Goal: Task Accomplishment & Management: Manage account settings

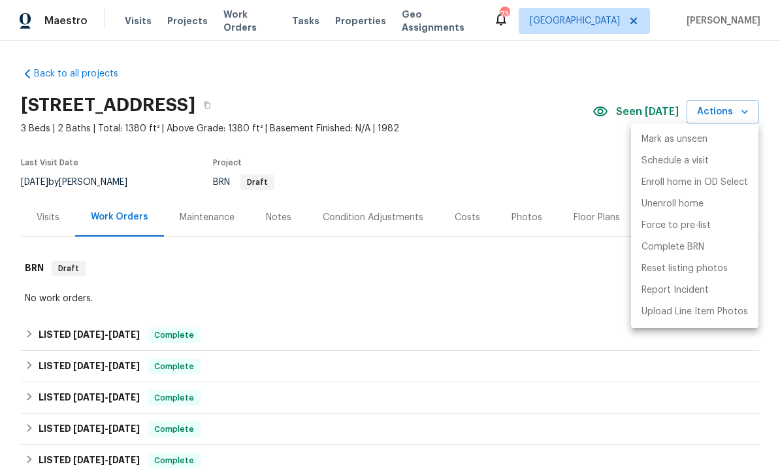
click at [51, 71] on div at bounding box center [390, 237] width 780 height 475
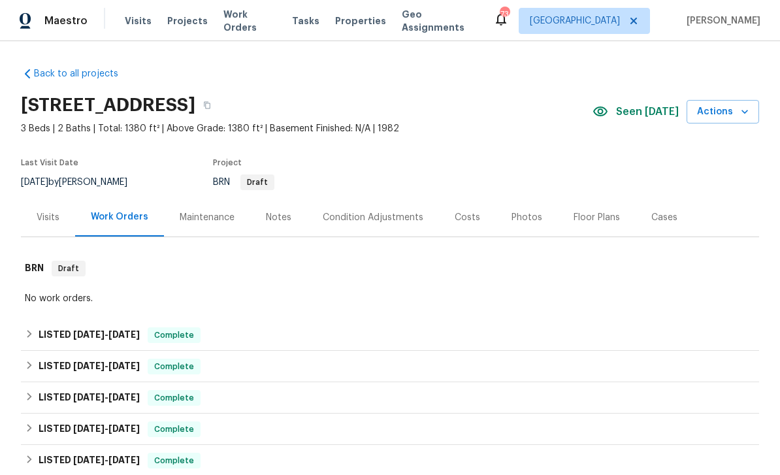
click at [60, 76] on link "Back to all projects" at bounding box center [83, 73] width 125 height 13
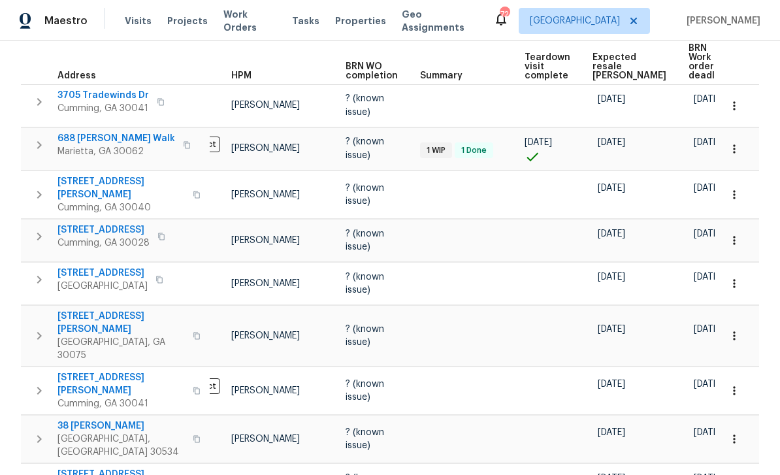
scroll to position [0, 42]
click at [738, 277] on icon "button" at bounding box center [734, 283] width 13 height 13
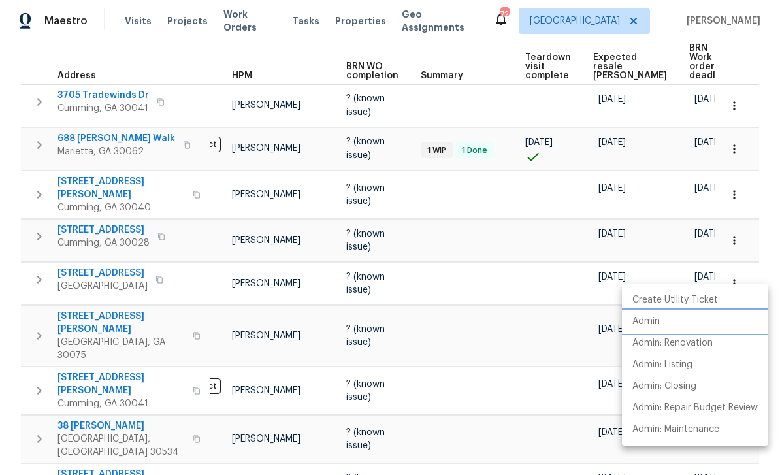
click at [655, 321] on p "Admin" at bounding box center [646, 322] width 27 height 14
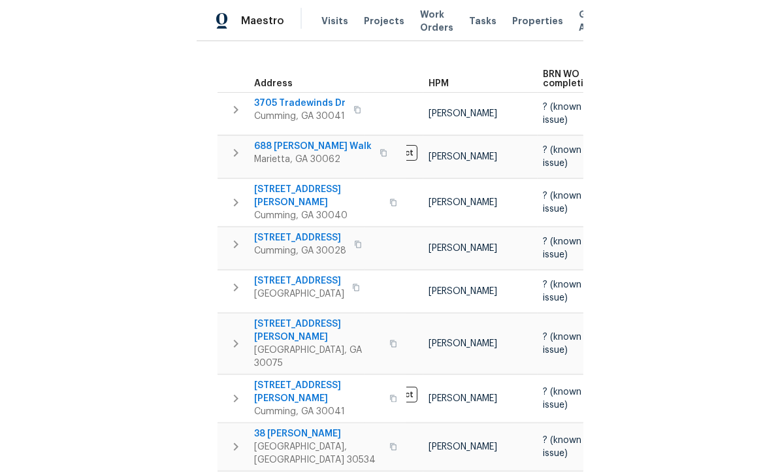
scroll to position [195, 0]
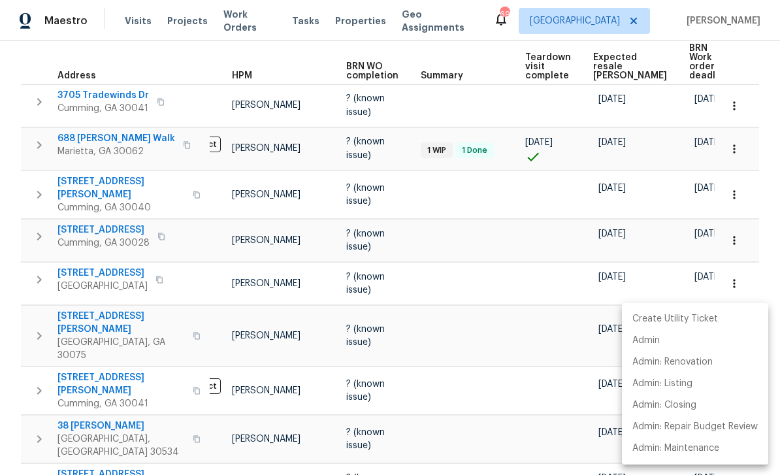
click at [637, 229] on div at bounding box center [390, 237] width 780 height 475
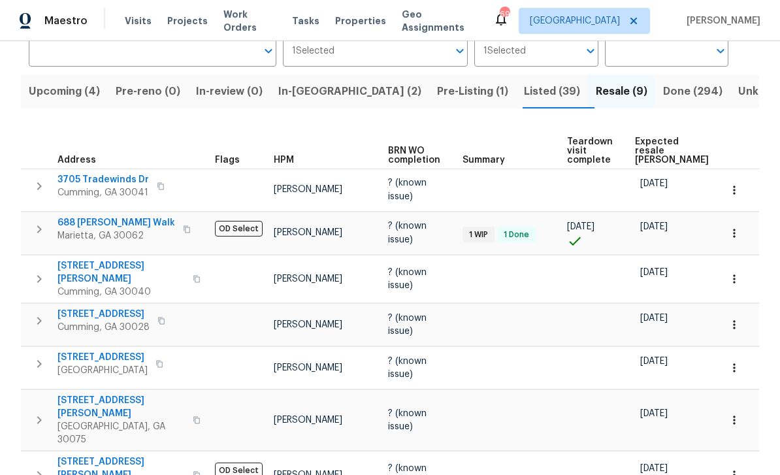
scroll to position [99, 0]
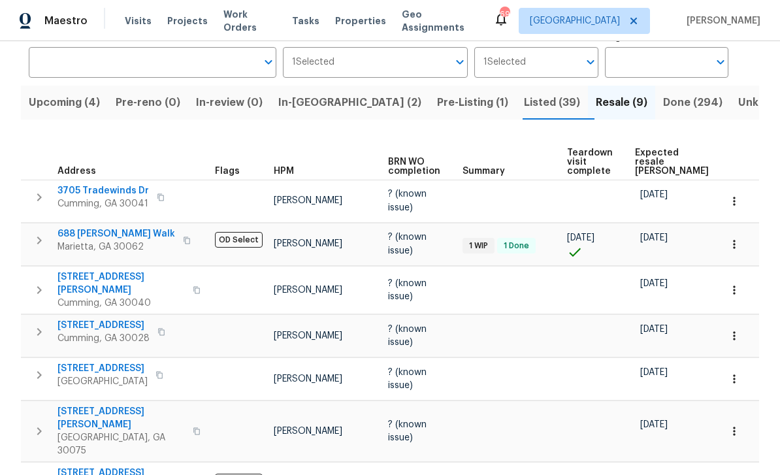
click at [524, 101] on span "Listed (39)" at bounding box center [552, 102] width 56 height 18
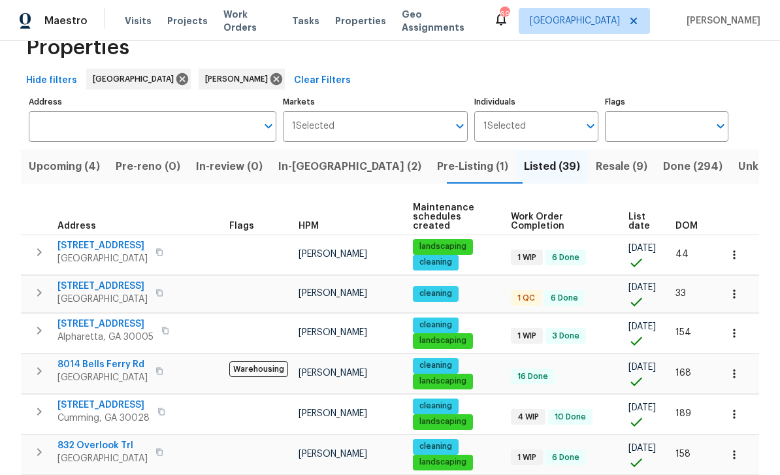
scroll to position [37, 0]
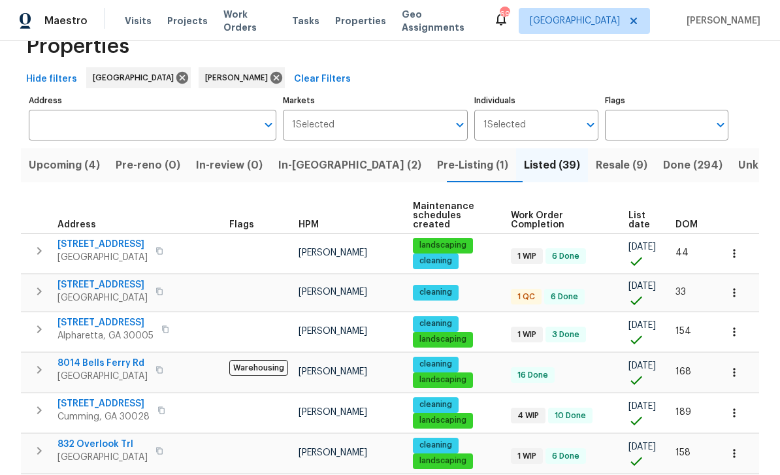
click at [92, 278] on span "[STREET_ADDRESS]" at bounding box center [103, 284] width 90 height 13
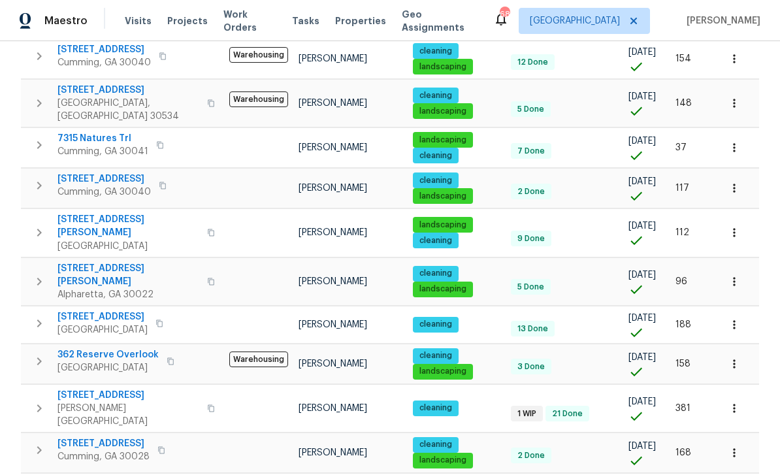
scroll to position [42, 0]
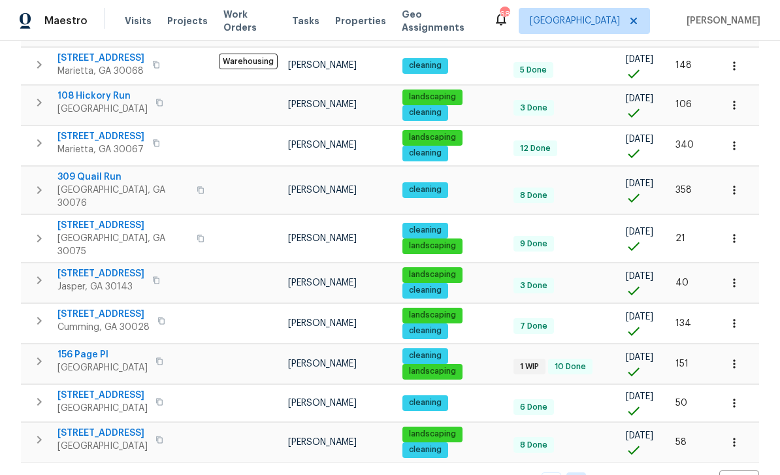
scroll to position [365, 0]
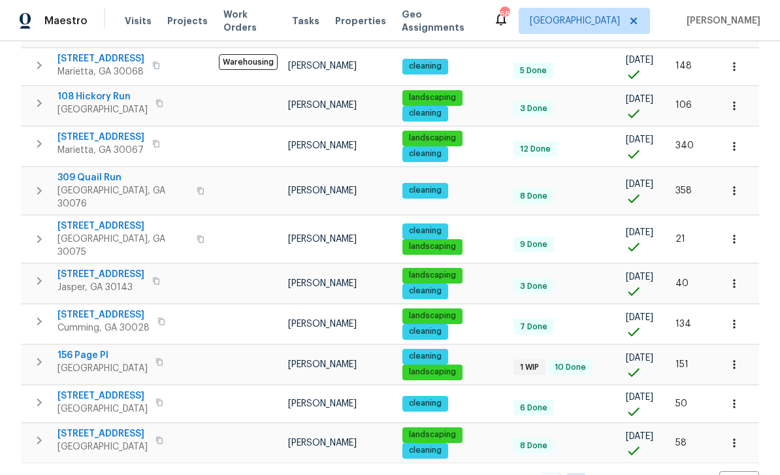
click at [103, 317] on span "3305 Pleasant Manor Ct" at bounding box center [104, 314] width 92 height 13
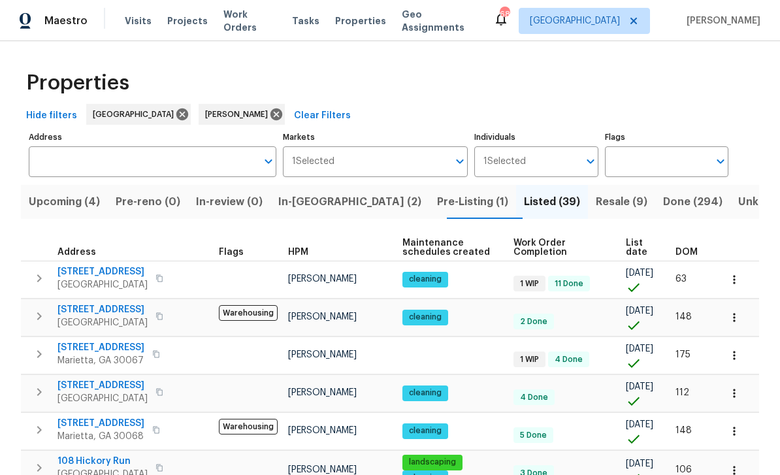
scroll to position [0, 0]
click at [324, 199] on span "In-reno (2)" at bounding box center [349, 202] width 143 height 18
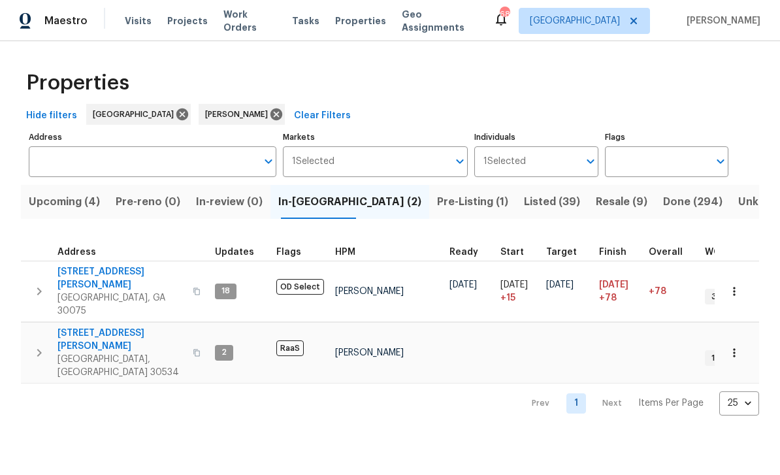
click at [58, 203] on span "Upcoming (4)" at bounding box center [64, 202] width 71 height 18
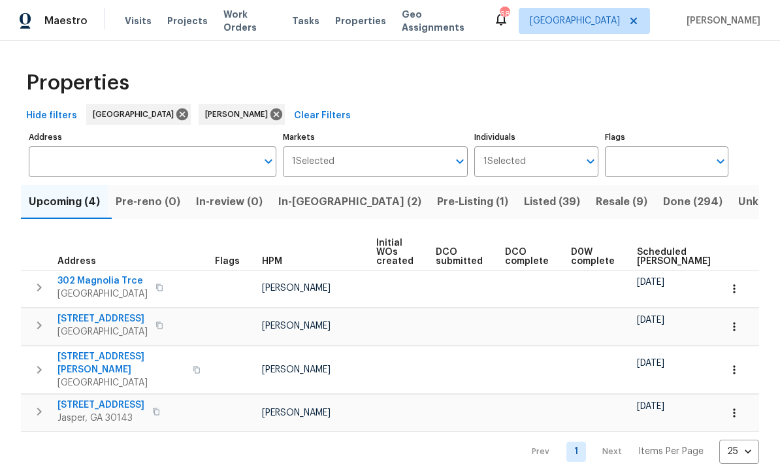
click at [596, 200] on span "Resale (9)" at bounding box center [622, 202] width 52 height 18
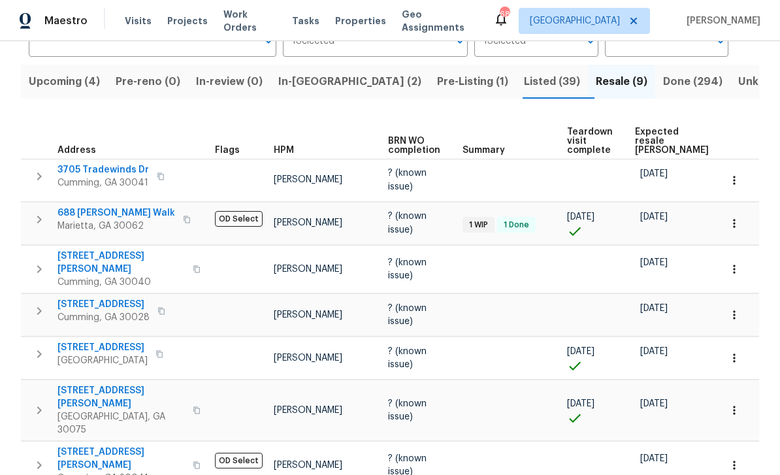
scroll to position [110, 0]
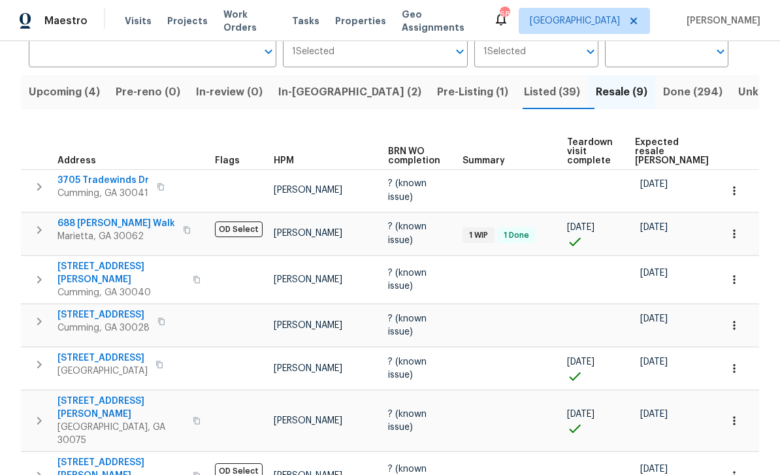
click at [524, 96] on span "Listed (39)" at bounding box center [552, 92] width 56 height 18
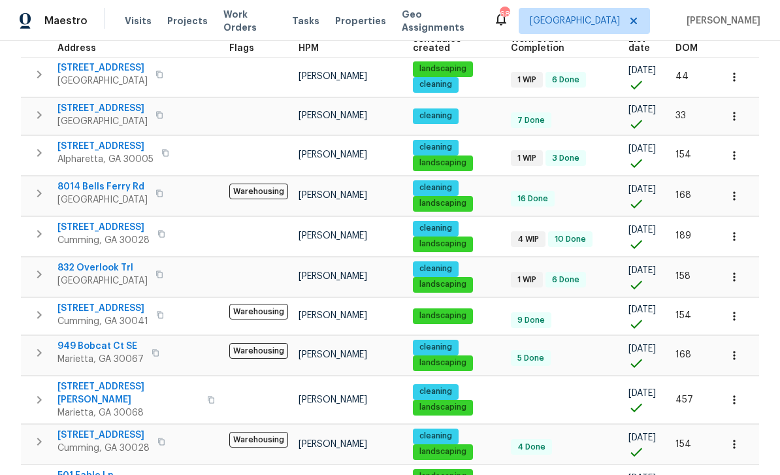
scroll to position [215, 0]
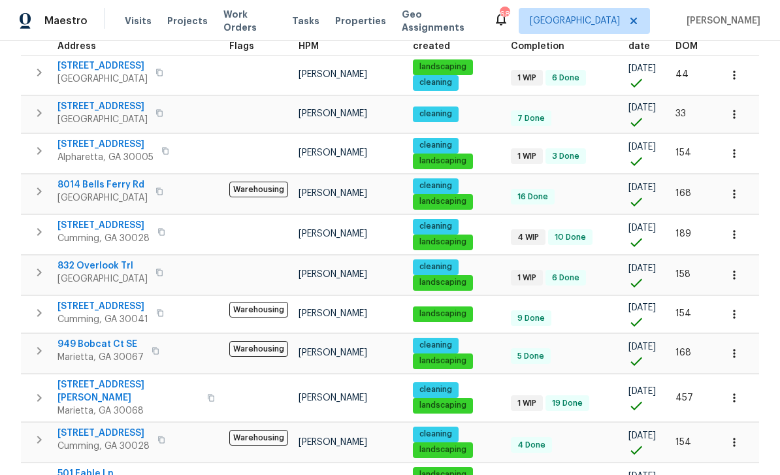
click at [739, 235] on icon "button" at bounding box center [734, 234] width 13 height 13
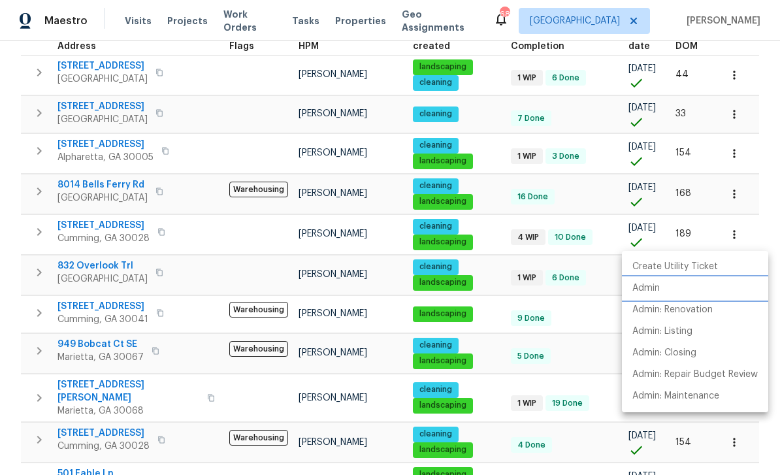
click at [659, 288] on p "Admin" at bounding box center [646, 289] width 27 height 14
click at [95, 231] on div at bounding box center [390, 237] width 780 height 475
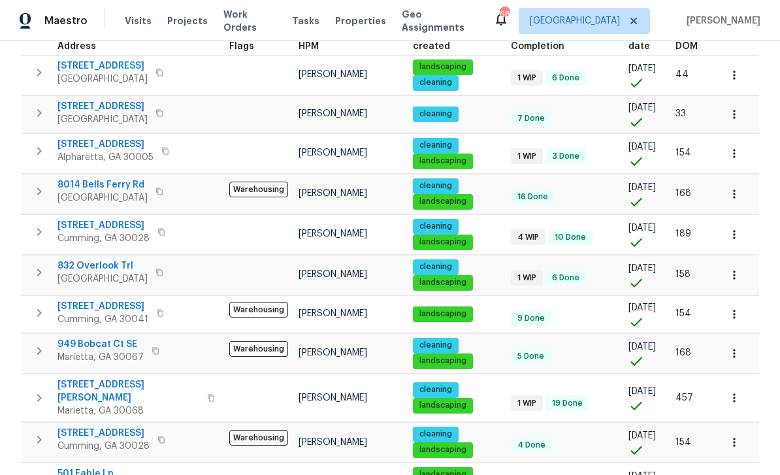
click at [101, 226] on span "7045 Treeline Dr" at bounding box center [104, 225] width 92 height 13
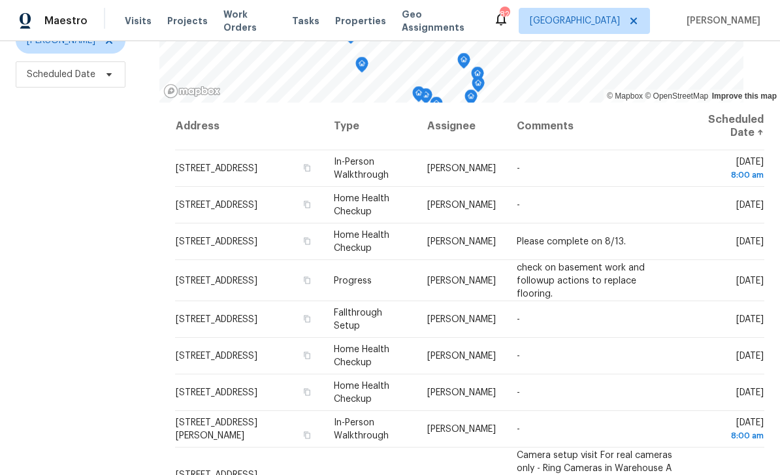
scroll to position [173, 0]
click at [0, 0] on icon at bounding box center [0, 0] width 0 height 0
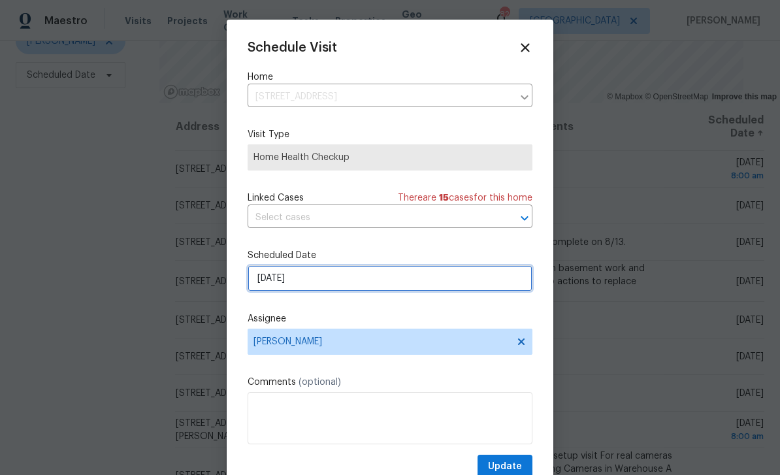
click at [280, 284] on input "8/13/2025" at bounding box center [390, 278] width 285 height 26
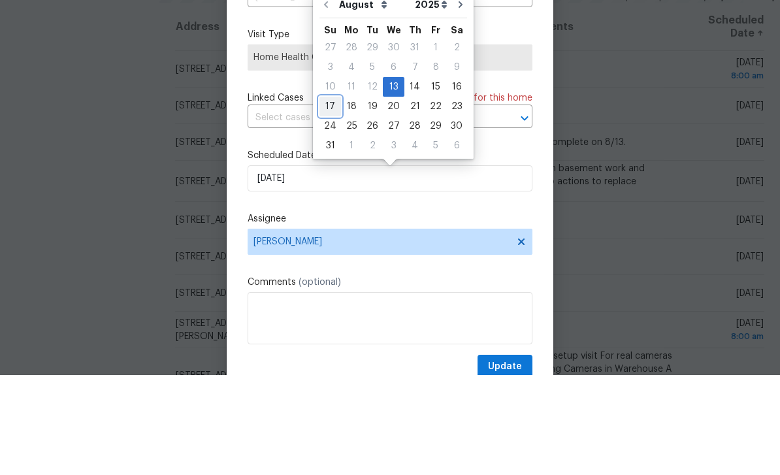
click at [334, 197] on div "17" at bounding box center [331, 206] width 22 height 18
type input "8/17/2025"
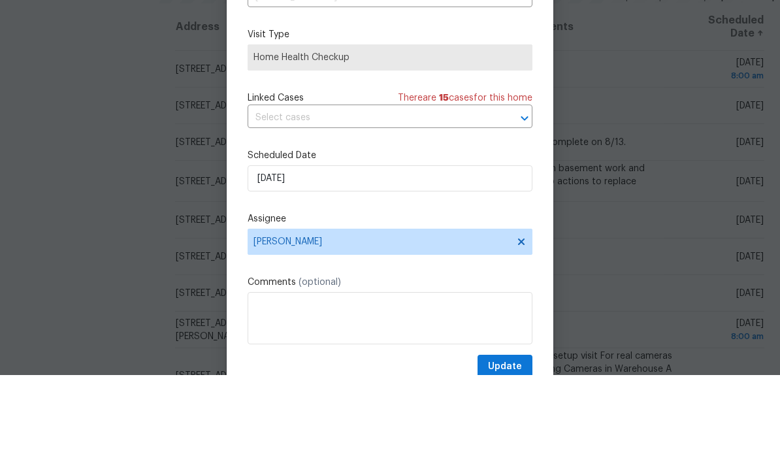
scroll to position [42, 0]
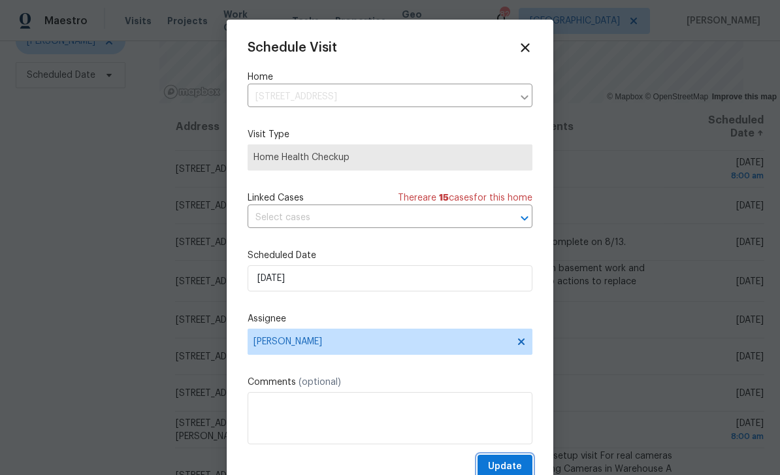
click at [525, 463] on button "Update" at bounding box center [505, 467] width 55 height 24
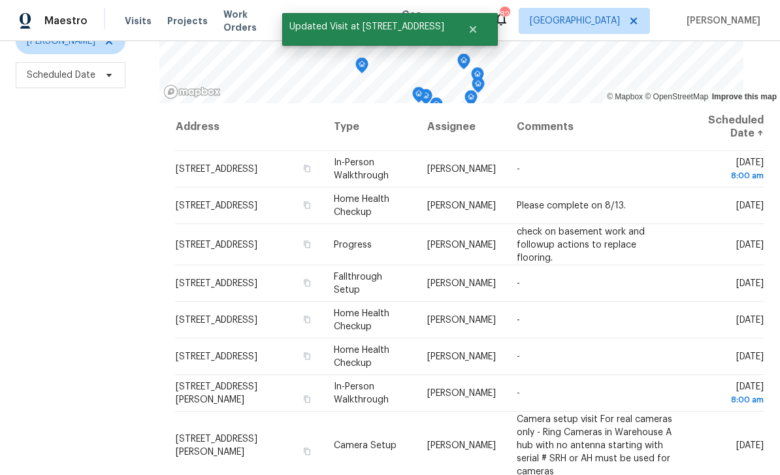
click at [0, 0] on icon at bounding box center [0, 0] width 0 height 0
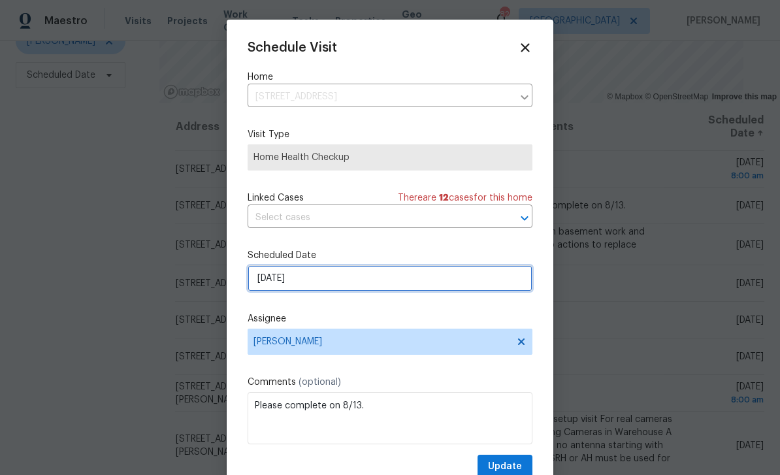
click at [498, 282] on input "8/13/2025" at bounding box center [390, 278] width 285 height 26
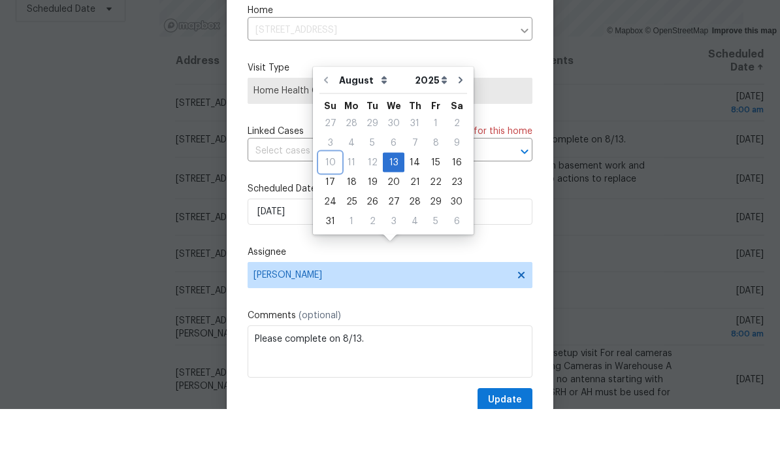
click at [334, 219] on div "10" at bounding box center [331, 229] width 22 height 20
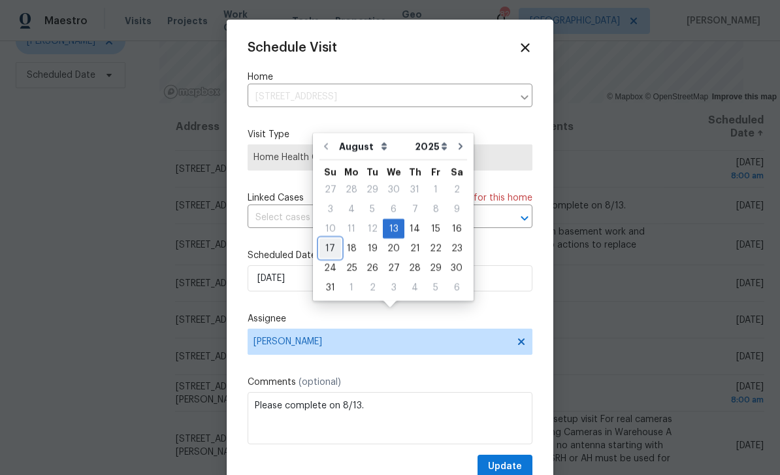
click at [332, 239] on div "17" at bounding box center [331, 248] width 22 height 18
type input "8/17/2025"
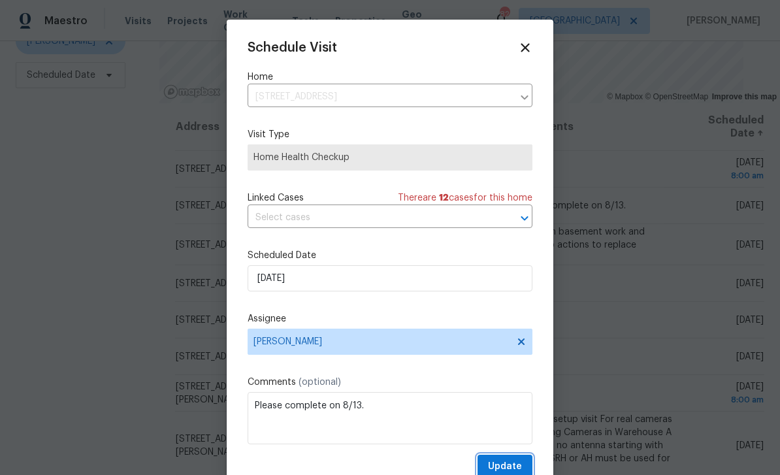
click at [514, 466] on span "Update" at bounding box center [505, 467] width 34 height 16
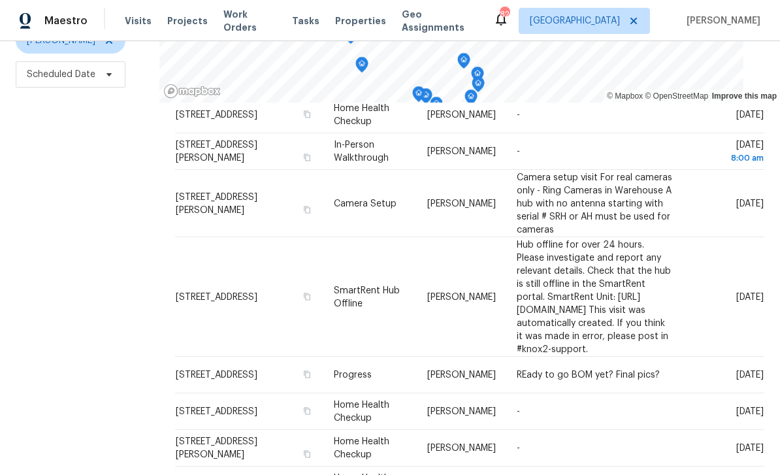
scroll to position [173, 0]
click at [0, 0] on icon at bounding box center [0, 0] width 0 height 0
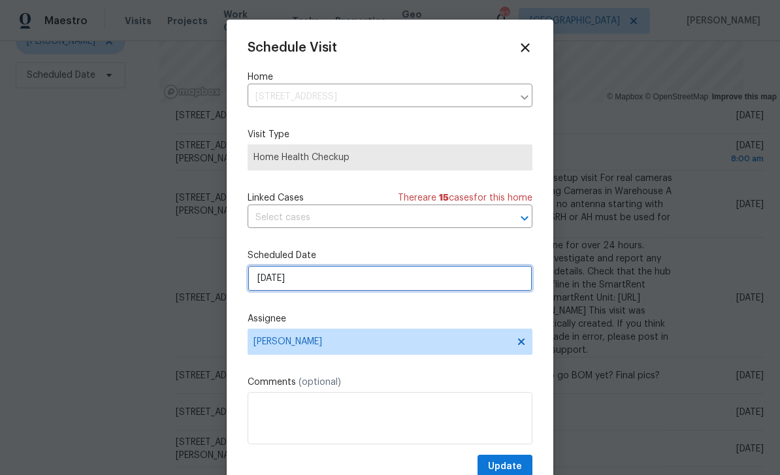
click at [491, 281] on input "8/17/2025" at bounding box center [390, 278] width 285 height 26
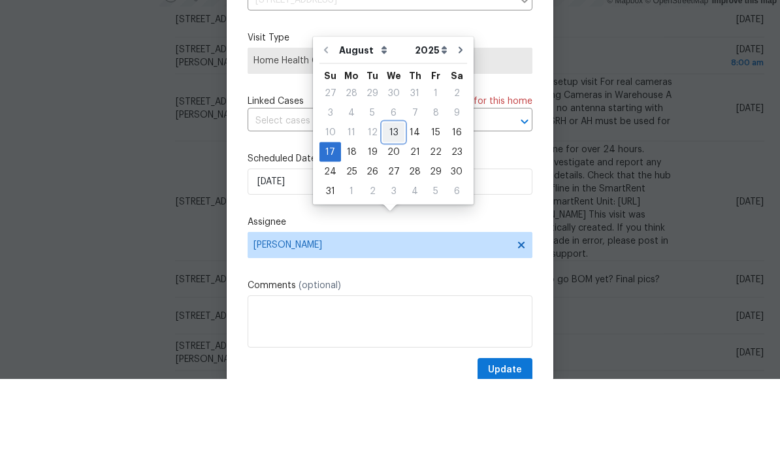
click at [394, 220] on div "13" at bounding box center [394, 229] width 22 height 18
type input "8/13/2025"
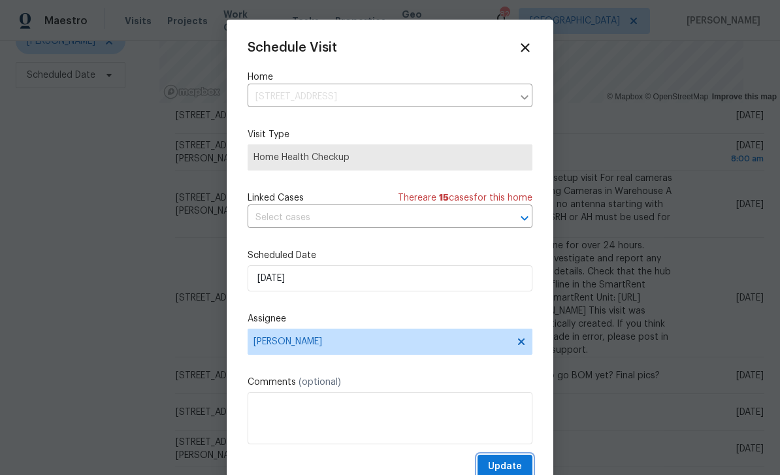
click at [514, 465] on span "Update" at bounding box center [505, 467] width 34 height 16
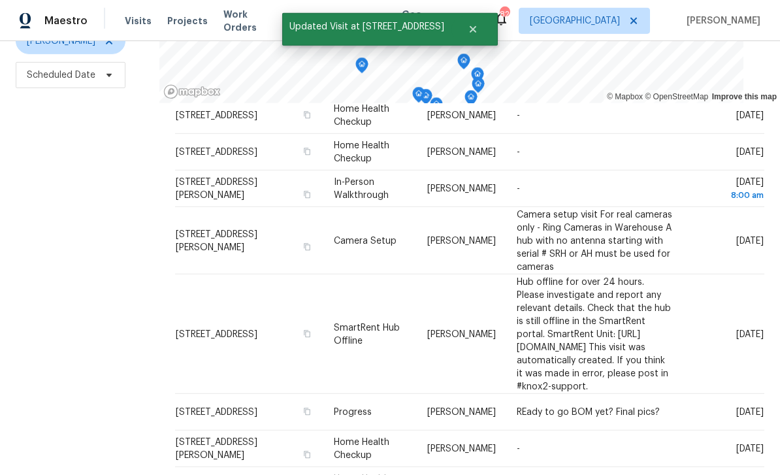
scroll to position [0, 0]
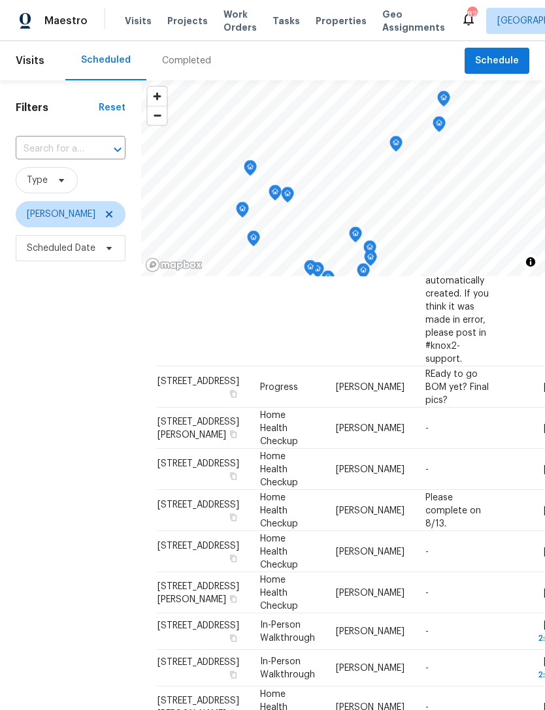
scroll to position [732, 0]
click at [178, 474] on td "[STREET_ADDRESS]" at bounding box center [203, 510] width 93 height 41
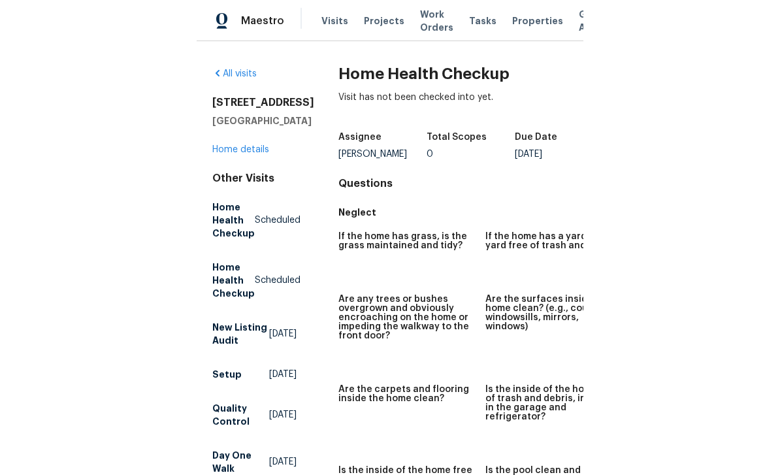
scroll to position [8, 0]
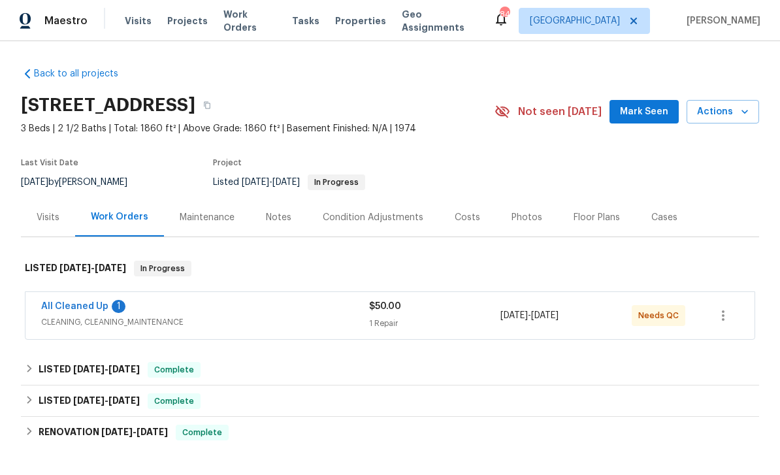
click at [67, 308] on link "All Cleaned Up" at bounding box center [74, 306] width 67 height 9
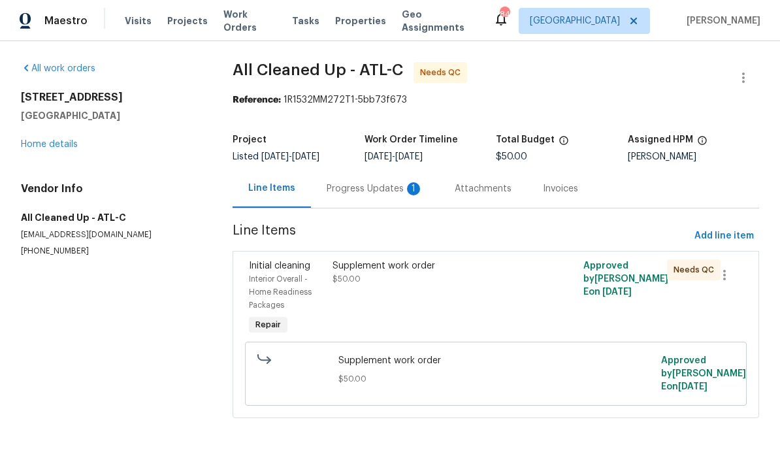
click at [362, 187] on div "Progress Updates 1" at bounding box center [375, 188] width 97 height 13
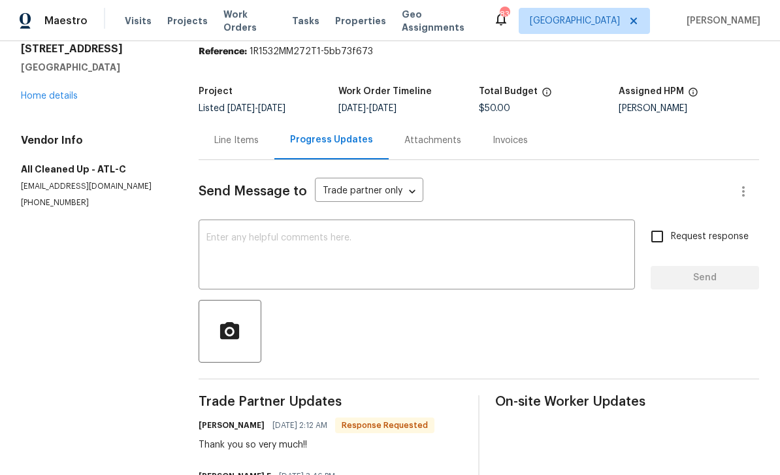
scroll to position [45, 0]
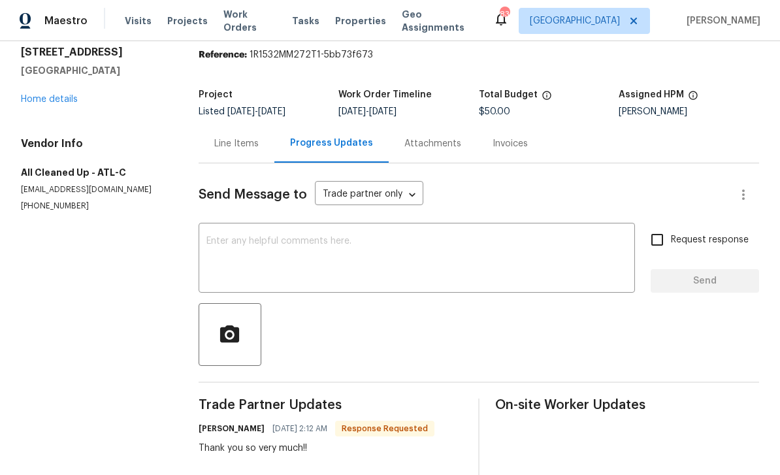
click at [238, 137] on div "Line Items" at bounding box center [236, 143] width 44 height 13
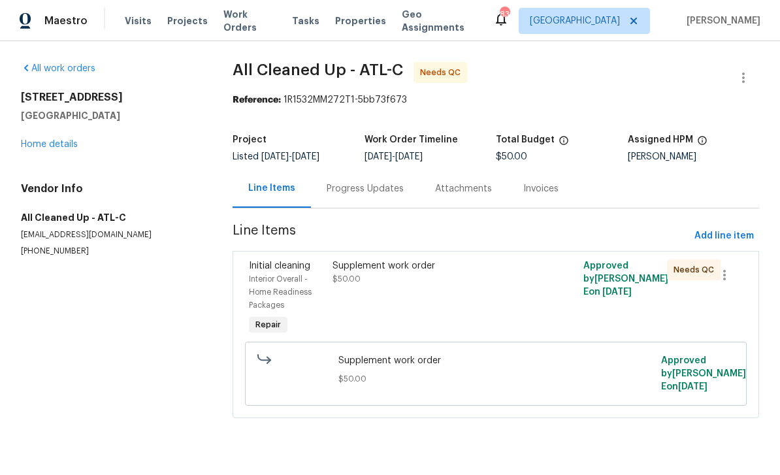
click at [364, 186] on div "Progress Updates" at bounding box center [365, 188] width 77 height 13
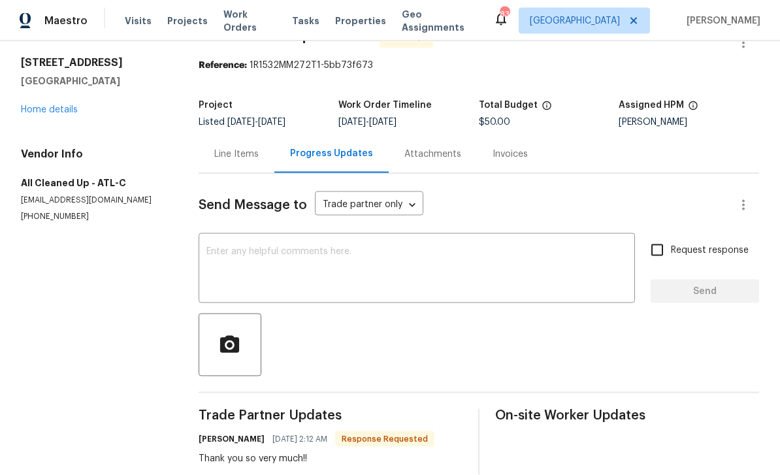
scroll to position [33, 0]
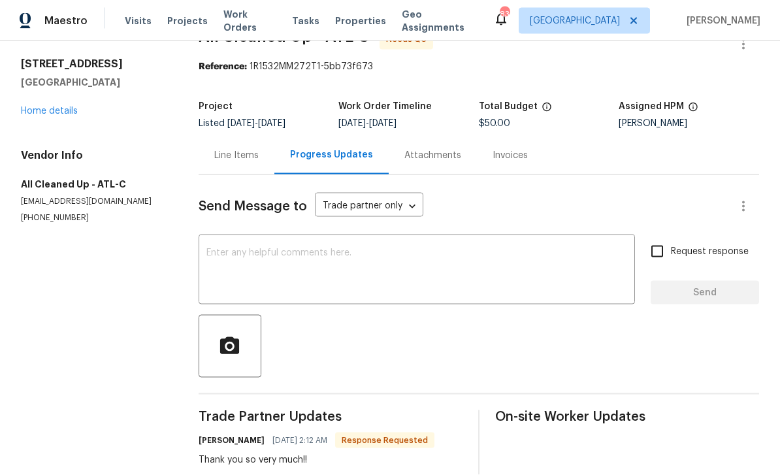
click at [237, 149] on div "Line Items" at bounding box center [236, 155] width 44 height 13
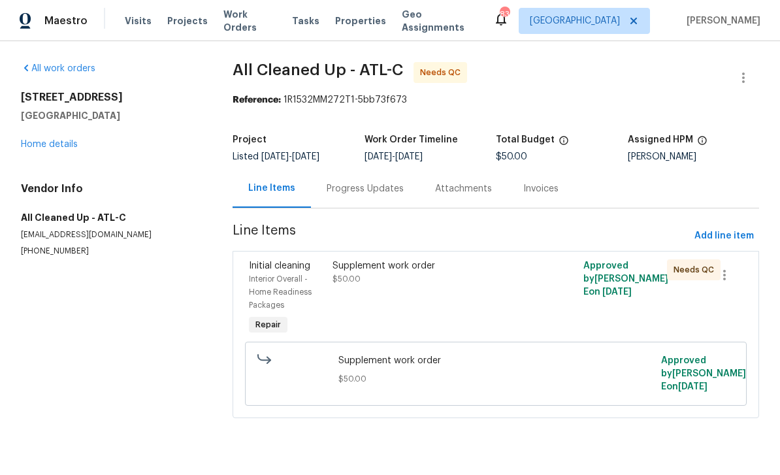
click at [281, 280] on span "Interior Overall - Home Readiness Packages" at bounding box center [280, 292] width 63 height 34
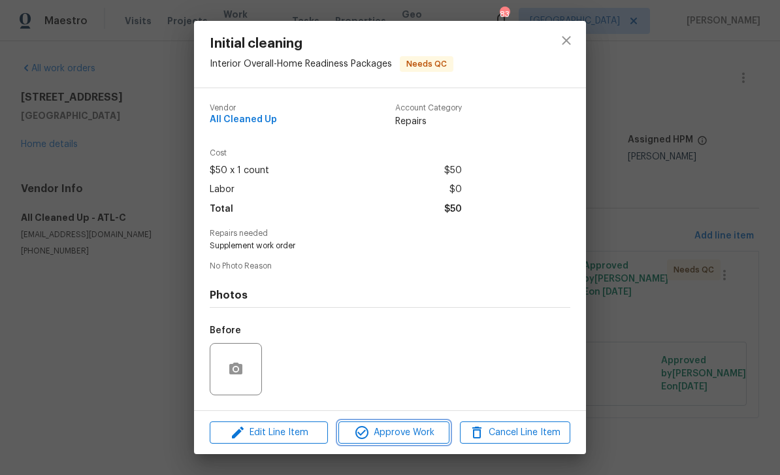
click at [410, 435] on span "Approve Work" at bounding box center [393, 433] width 103 height 16
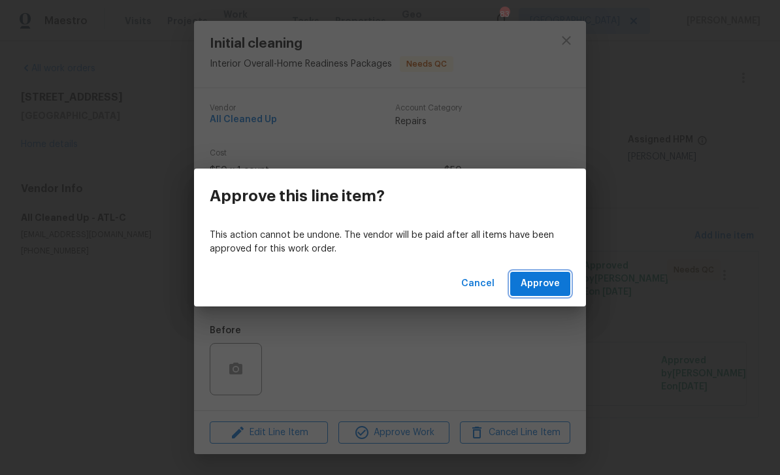
click at [548, 281] on span "Approve" at bounding box center [540, 284] width 39 height 16
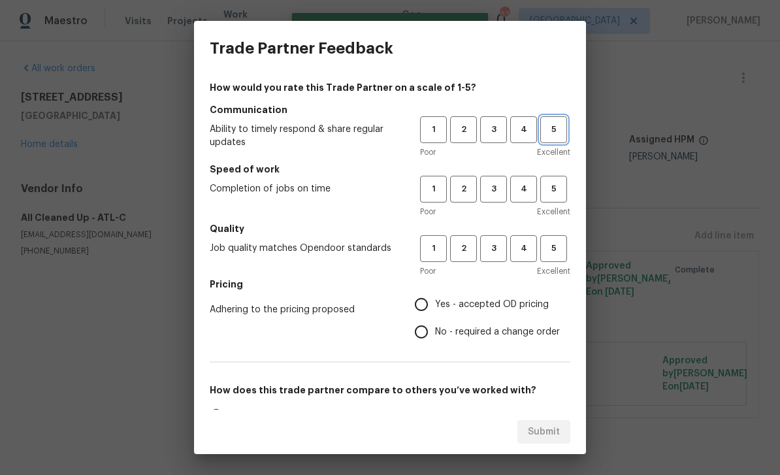
click at [557, 134] on span "5" at bounding box center [554, 129] width 24 height 15
click at [557, 192] on span "5" at bounding box center [554, 189] width 24 height 15
click at [563, 249] on span "5" at bounding box center [554, 248] width 24 height 15
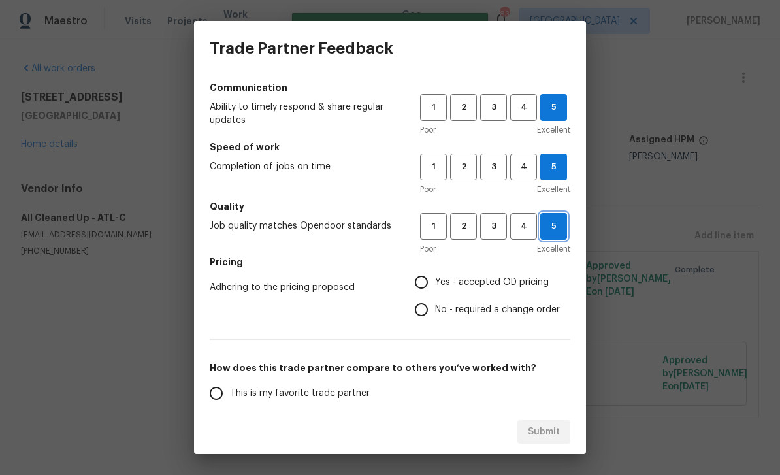
scroll to position [60, 0]
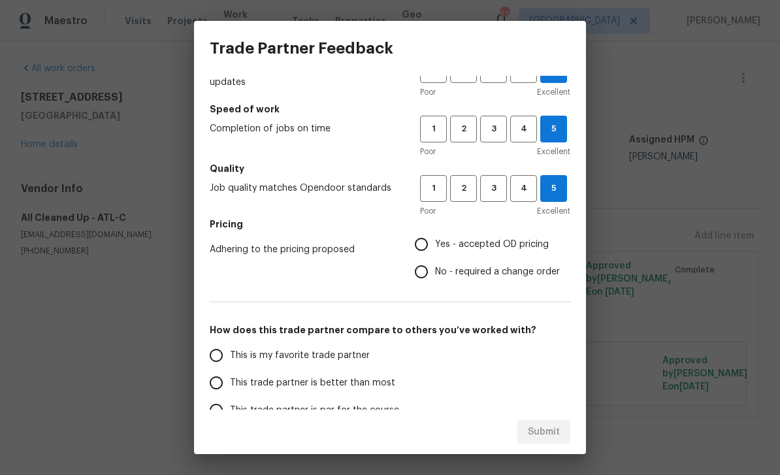
click at [425, 269] on input "No - required a change order" at bounding box center [421, 271] width 27 height 27
radio input "true"
click at [218, 351] on input "This is my favorite trade partner" at bounding box center [216, 355] width 27 height 27
radio input "false"
click at [220, 390] on input "This trade partner is better than most" at bounding box center [216, 382] width 27 height 27
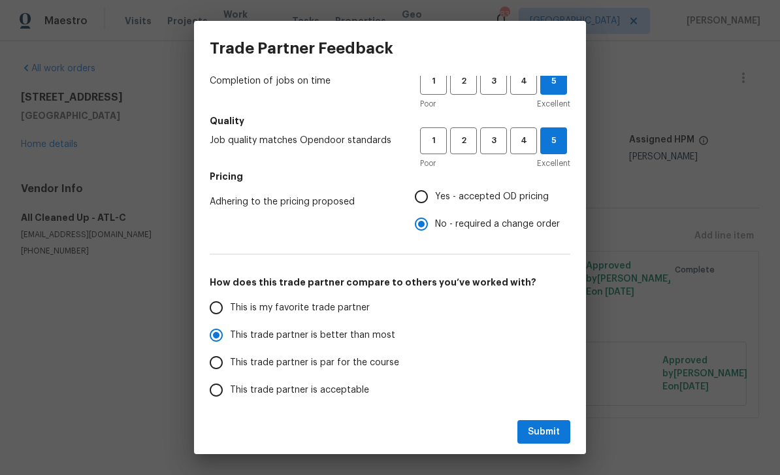
scroll to position [111, 0]
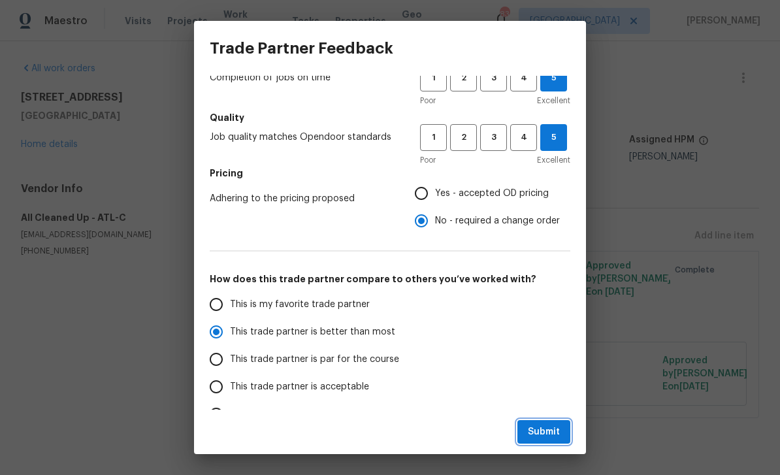
click at [552, 429] on span "Submit" at bounding box center [544, 432] width 32 height 16
radio input "true"
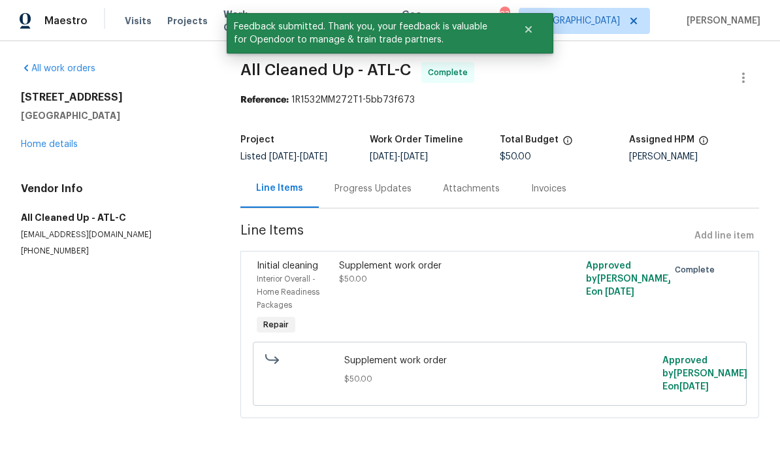
click at [51, 141] on link "Home details" at bounding box center [49, 144] width 57 height 9
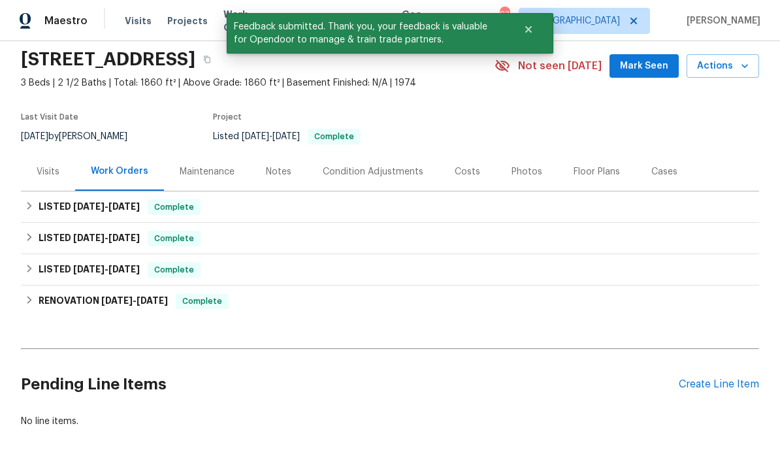
scroll to position [45, 0]
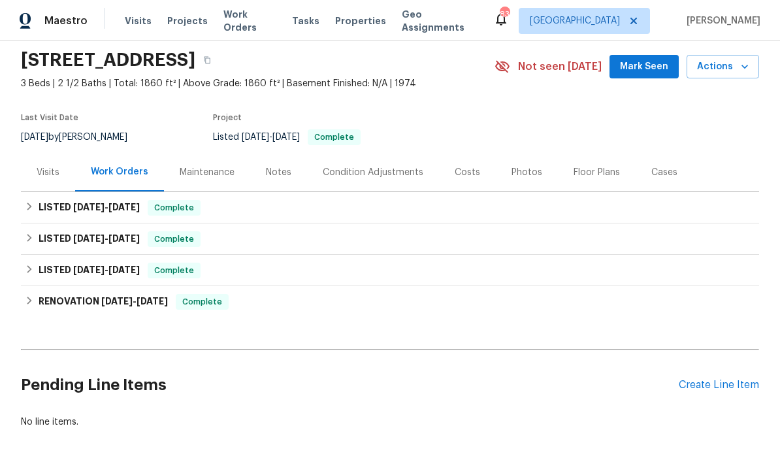
click at [646, 72] on span "Mark Seen" at bounding box center [644, 67] width 48 height 16
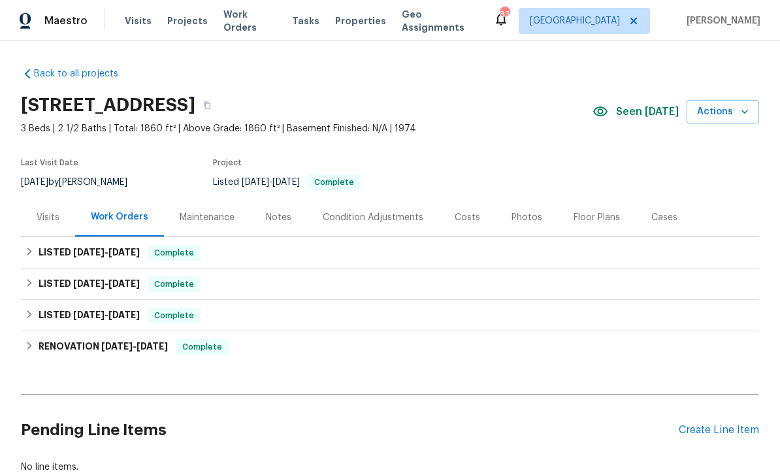
scroll to position [0, 0]
click at [525, 216] on div "Photos" at bounding box center [527, 217] width 31 height 13
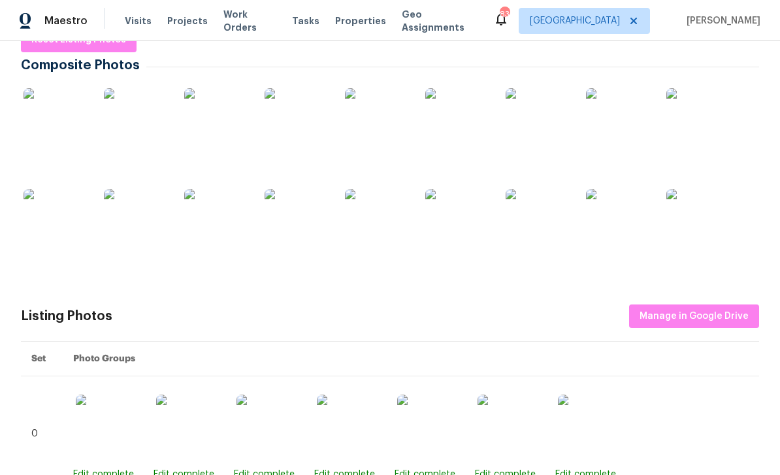
scroll to position [229, 0]
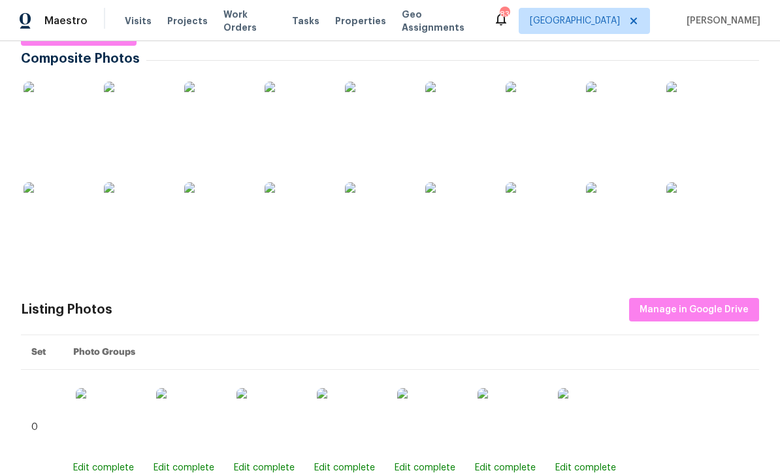
click at [218, 115] on img at bounding box center [216, 114] width 65 height 65
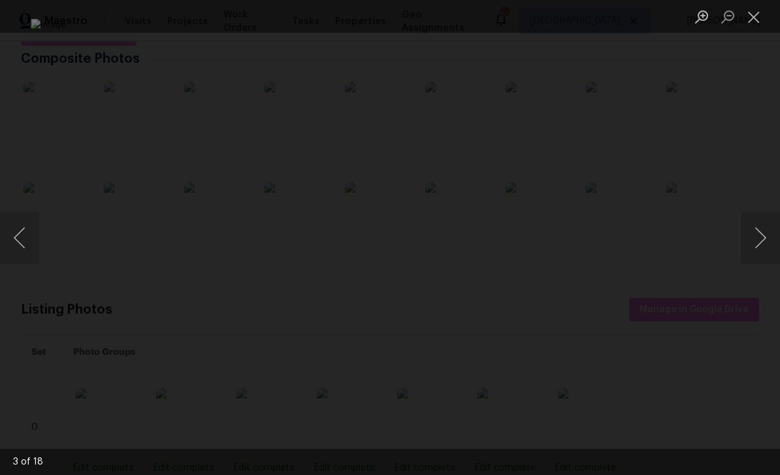
click at [754, 228] on button "Next image" at bounding box center [760, 238] width 39 height 52
click at [751, 235] on button "Next image" at bounding box center [760, 238] width 39 height 52
click at [750, 237] on button "Next image" at bounding box center [760, 238] width 39 height 52
click at [750, 236] on button "Next image" at bounding box center [760, 238] width 39 height 52
click at [750, 234] on button "Next image" at bounding box center [760, 238] width 39 height 52
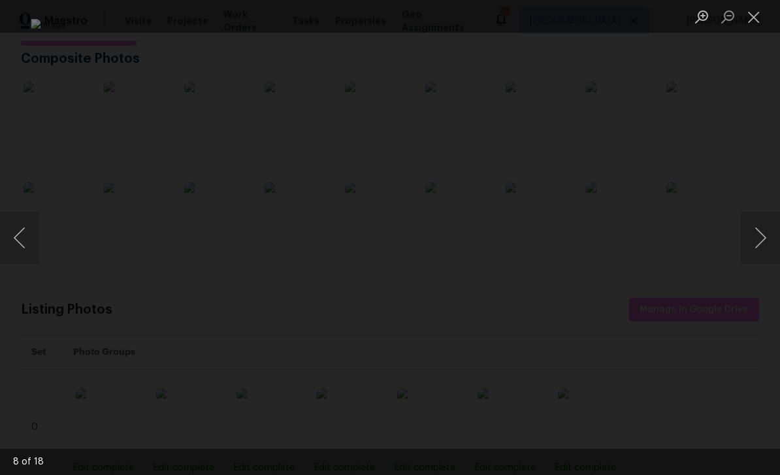
click at [751, 233] on button "Next image" at bounding box center [760, 238] width 39 height 52
click at [625, 285] on img "Lightbox" at bounding box center [389, 237] width 717 height 437
click at [611, 298] on img "Lightbox" at bounding box center [389, 237] width 717 height 437
click at [635, 278] on img "Lightbox" at bounding box center [389, 237] width 717 height 437
click at [635, 277] on img "Lightbox" at bounding box center [389, 237] width 717 height 437
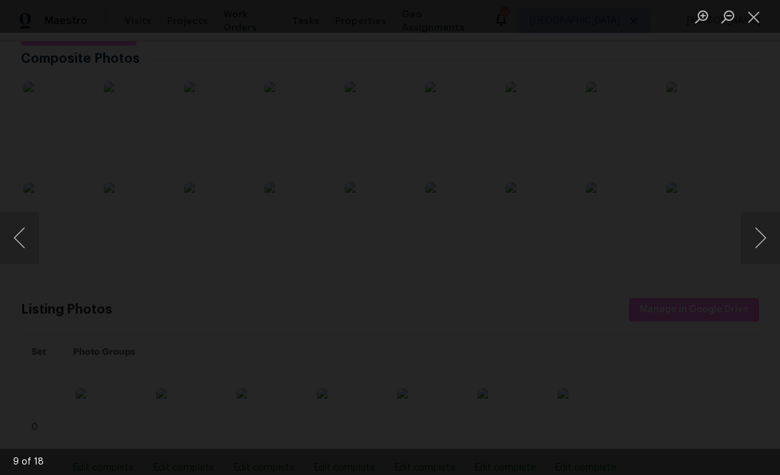
click at [642, 275] on img "Lightbox" at bounding box center [143, 198] width 1441 height 878
click at [644, 277] on img "Lightbox" at bounding box center [143, 198] width 1441 height 878
click at [644, 276] on img "Lightbox" at bounding box center [143, 198] width 1441 height 878
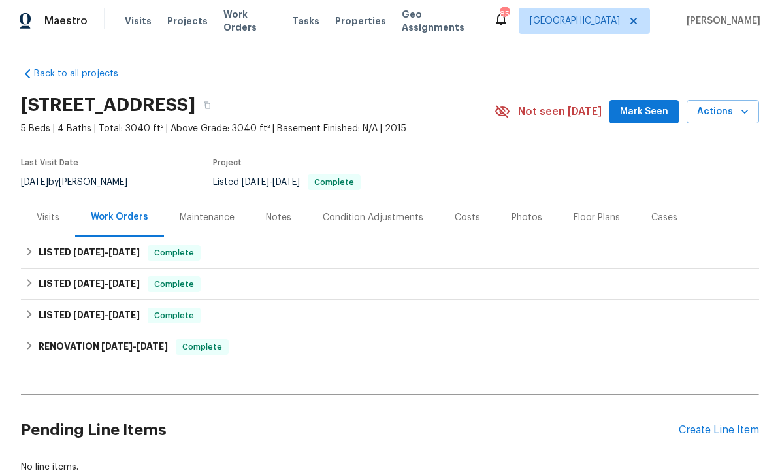
click at [651, 111] on span "Mark Seen" at bounding box center [644, 112] width 48 height 16
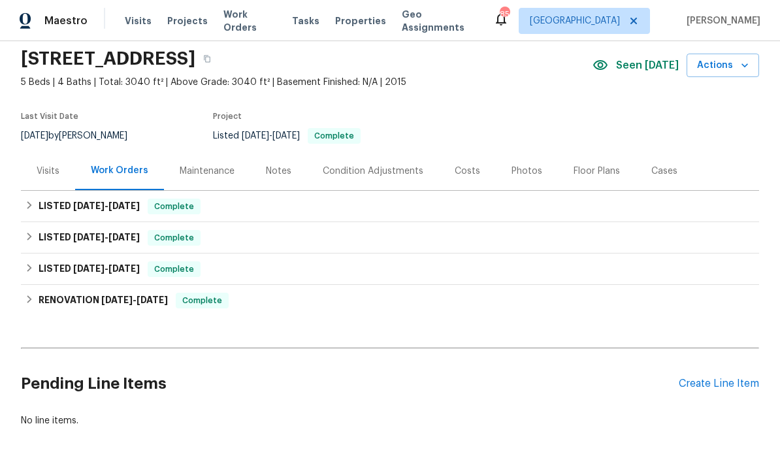
scroll to position [45, 0]
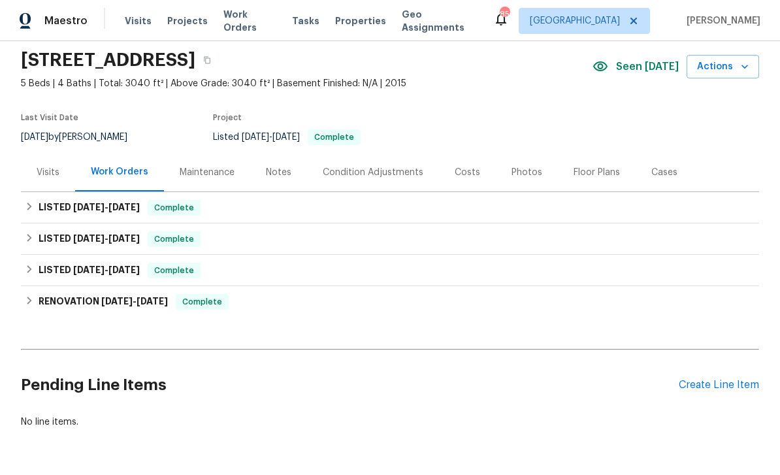
click at [523, 171] on div "Photos" at bounding box center [527, 172] width 31 height 13
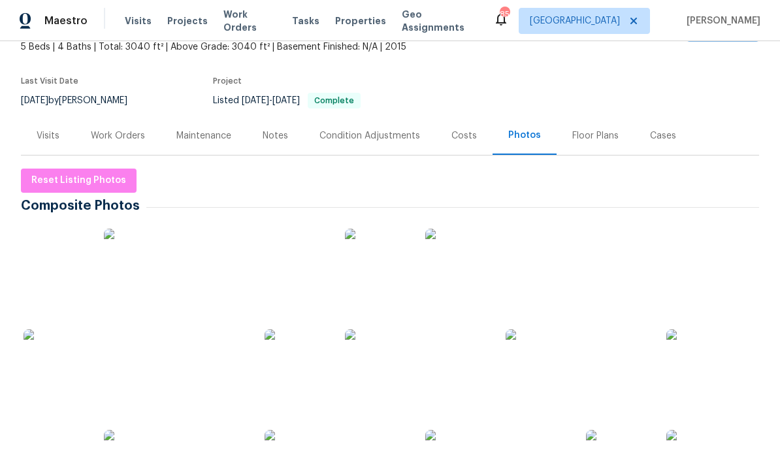
scroll to position [96, 0]
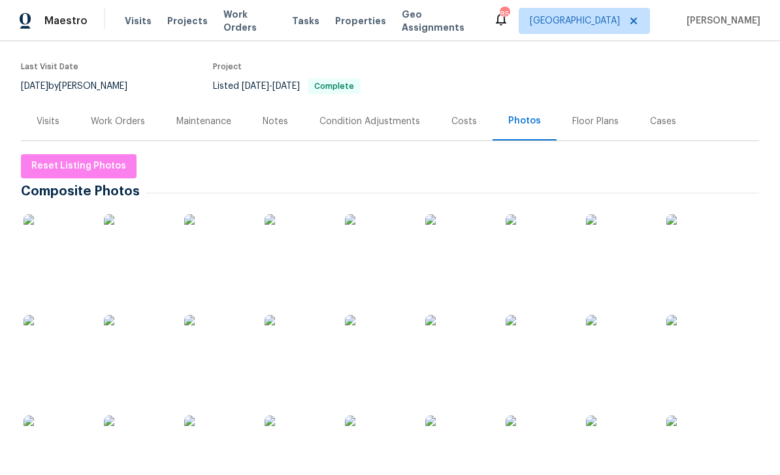
click at [218, 352] on img at bounding box center [216, 347] width 65 height 65
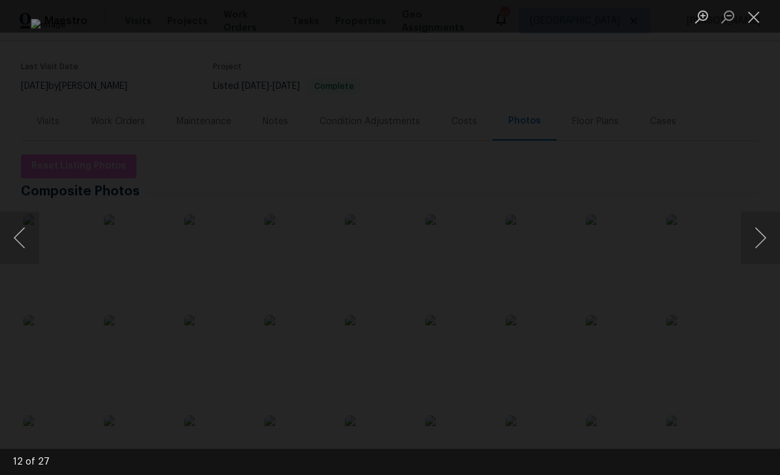
click at [759, 246] on button "Next image" at bounding box center [760, 238] width 39 height 52
click at [757, 244] on button "Next image" at bounding box center [760, 238] width 39 height 52
click at [756, 234] on button "Next image" at bounding box center [760, 238] width 39 height 52
click at [757, 241] on button "Next image" at bounding box center [760, 238] width 39 height 52
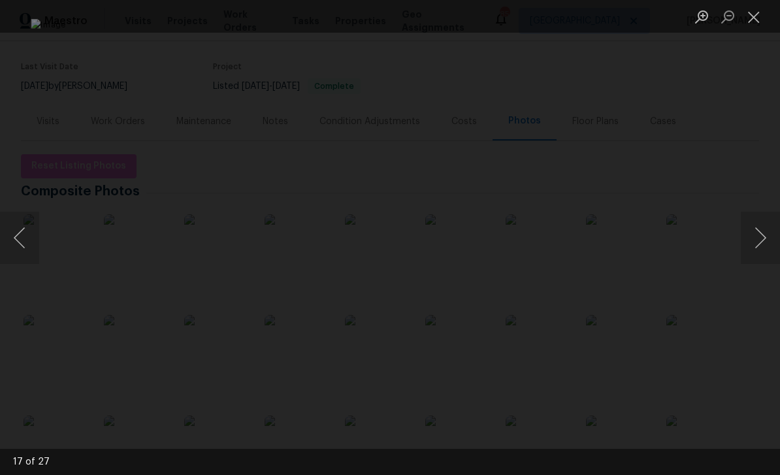
click at [757, 240] on button "Next image" at bounding box center [760, 238] width 39 height 52
click at [757, 239] on button "Next image" at bounding box center [760, 238] width 39 height 52
click at [758, 238] on button "Next image" at bounding box center [760, 238] width 39 height 52
click at [752, 17] on button "Close lightbox" at bounding box center [754, 16] width 26 height 23
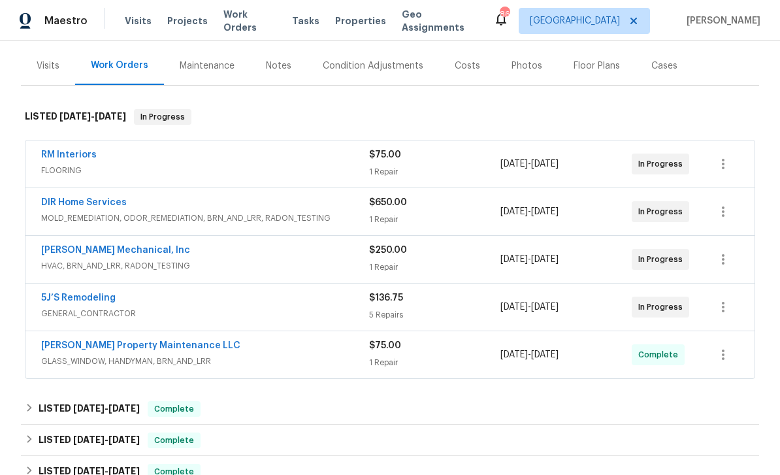
scroll to position [152, 0]
click at [76, 252] on link "[PERSON_NAME] Mechanical, Inc" at bounding box center [115, 249] width 149 height 9
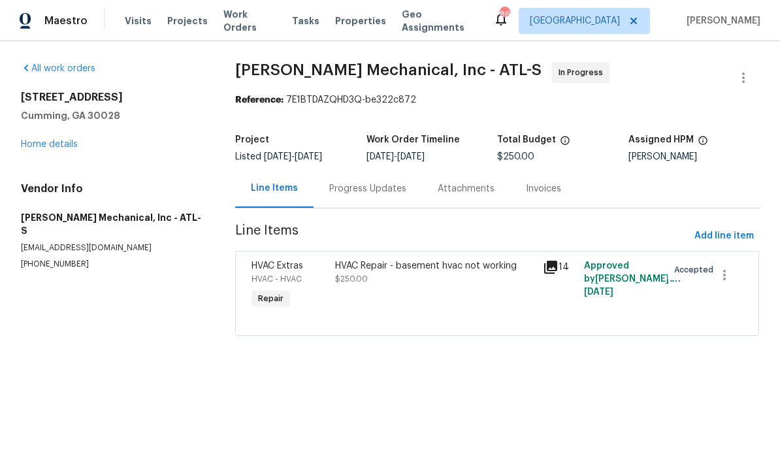
click at [357, 186] on div "Progress Updates" at bounding box center [367, 188] width 77 height 13
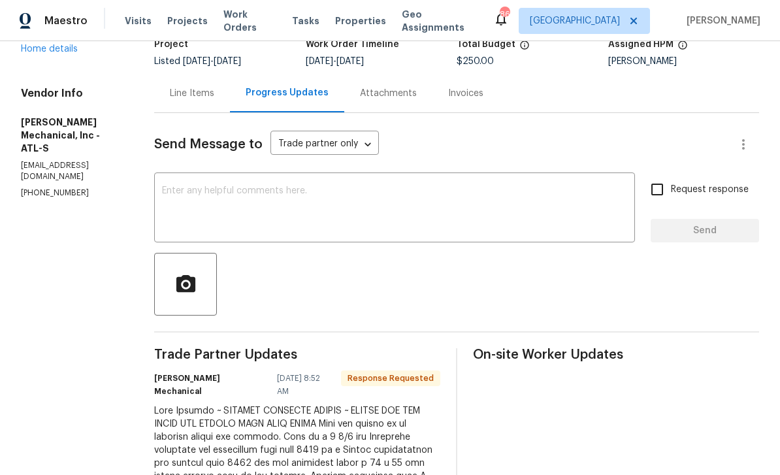
scroll to position [84, 0]
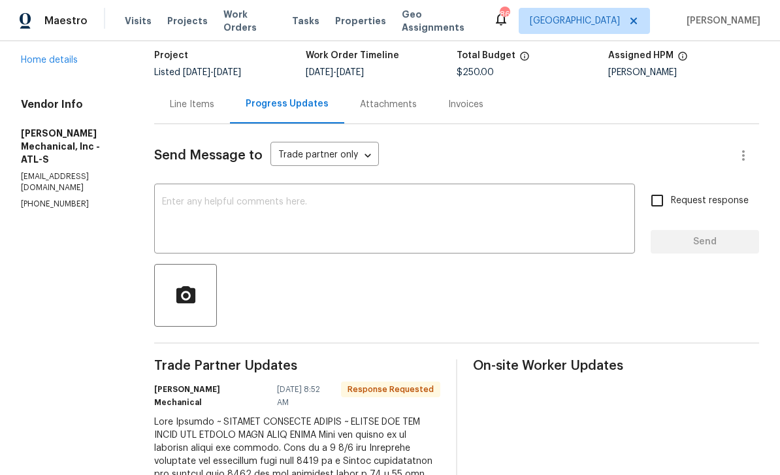
click at [204, 201] on textarea at bounding box center [394, 220] width 465 height 46
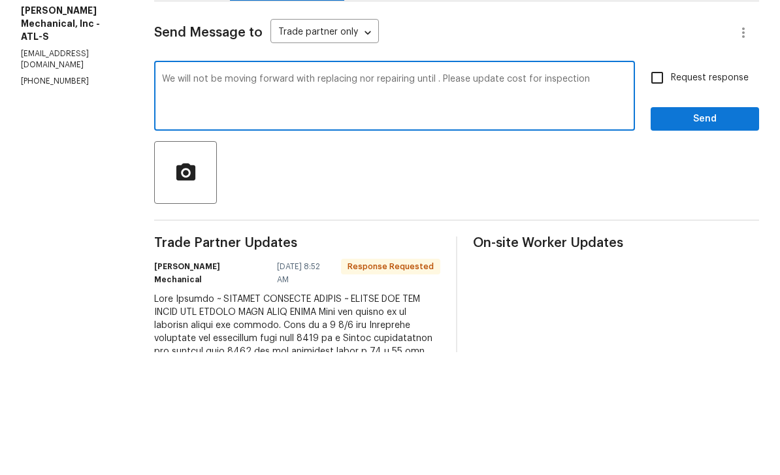
click at [520, 197] on textarea "We will not be moving forward with replacing nor repairing until . Please updat…" at bounding box center [394, 220] width 465 height 46
click at [625, 197] on textarea "We will not be moving forward with replacing nor repairing until . Please updat…" at bounding box center [394, 220] width 465 height 46
type textarea "We will not be moving forward with replacing nor repairing until . Please updat…"
click at [657, 187] on input "Request response" at bounding box center [657, 200] width 27 height 27
checkbox input "true"
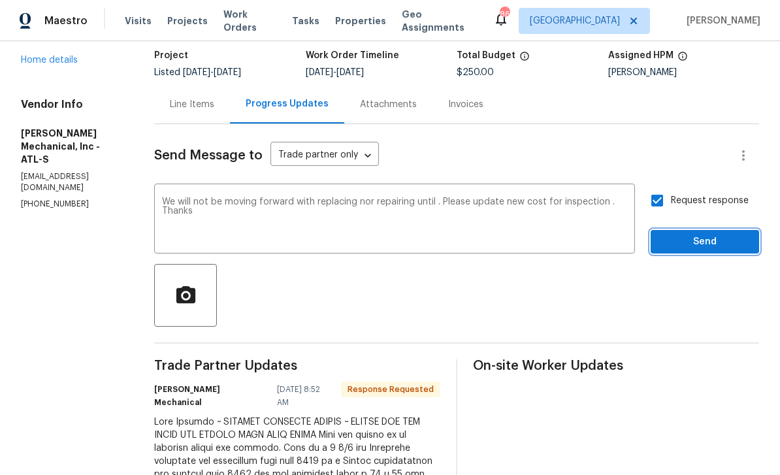
click at [706, 234] on span "Send" at bounding box center [705, 242] width 88 height 16
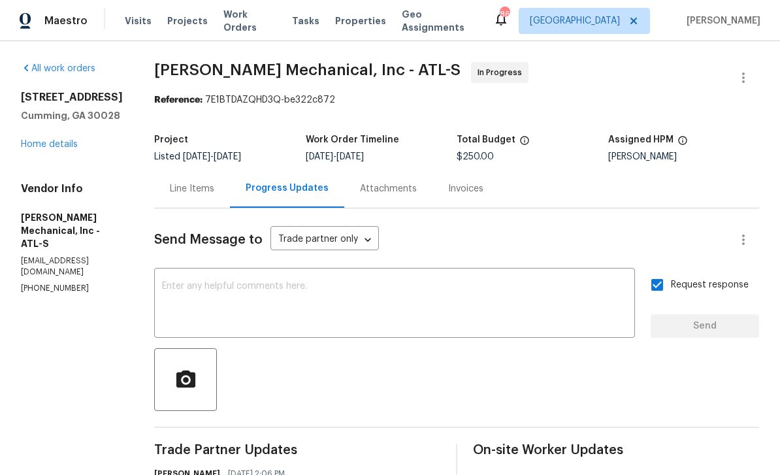
scroll to position [0, 0]
click at [210, 182] on div "Line Items" at bounding box center [192, 188] width 44 height 13
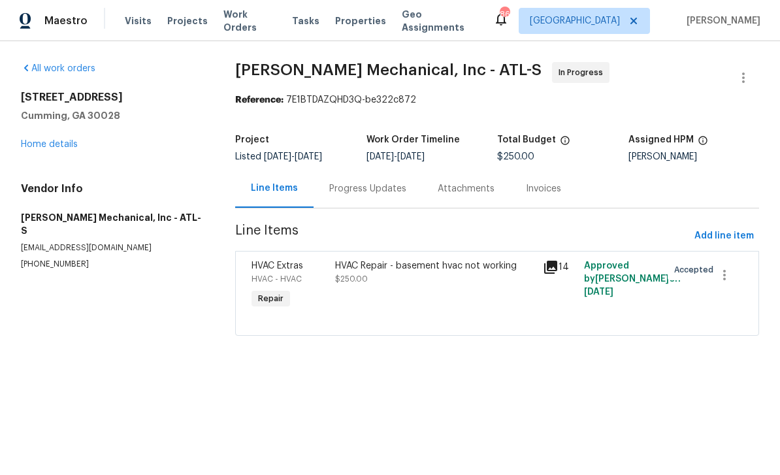
click at [261, 265] on span "HVAC Extras" at bounding box center [278, 265] width 52 height 9
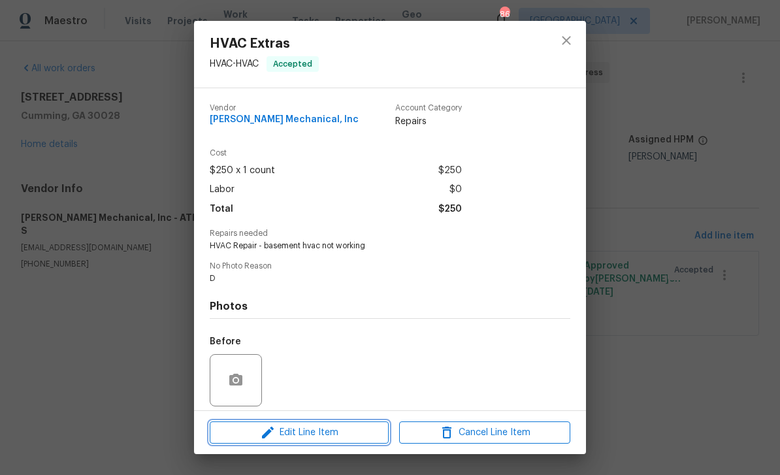
click at [274, 435] on icon "button" at bounding box center [268, 433] width 16 height 16
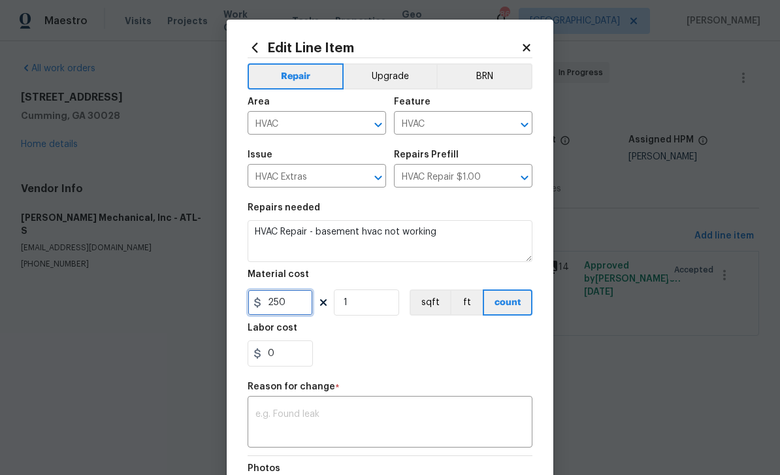
click at [303, 305] on input "250" at bounding box center [280, 302] width 65 height 26
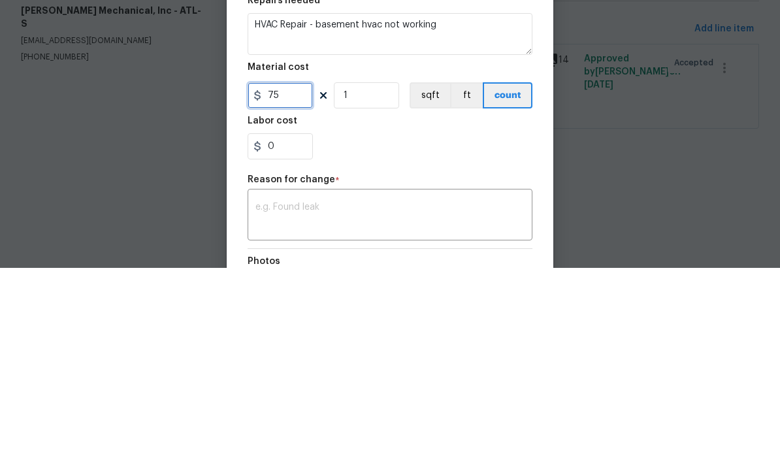
type input "75"
click at [449, 340] on div "0" at bounding box center [390, 353] width 285 height 26
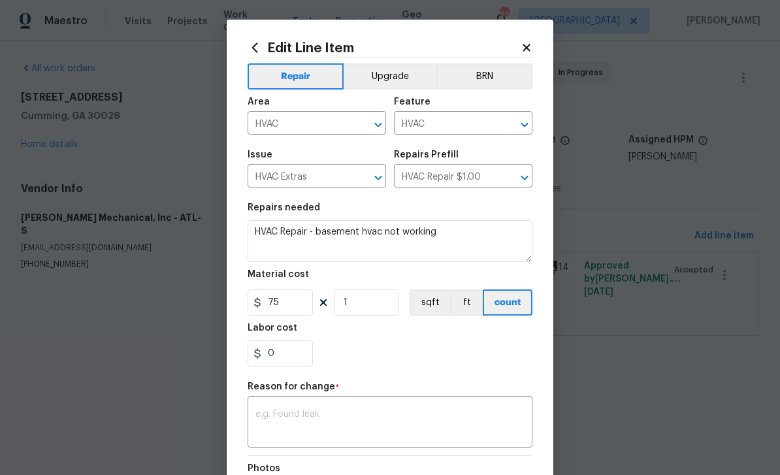
click at [426, 414] on textarea at bounding box center [389, 423] width 269 height 27
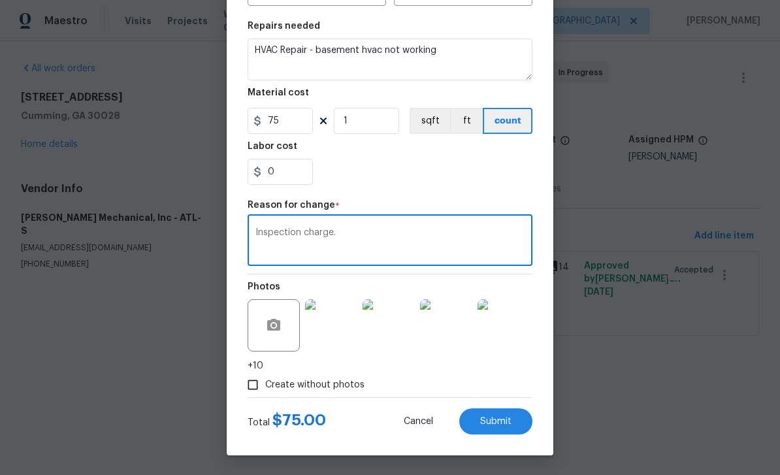
scroll to position [184, 0]
type textarea "Inspection charge."
click at [503, 422] on span "Submit" at bounding box center [495, 422] width 31 height 10
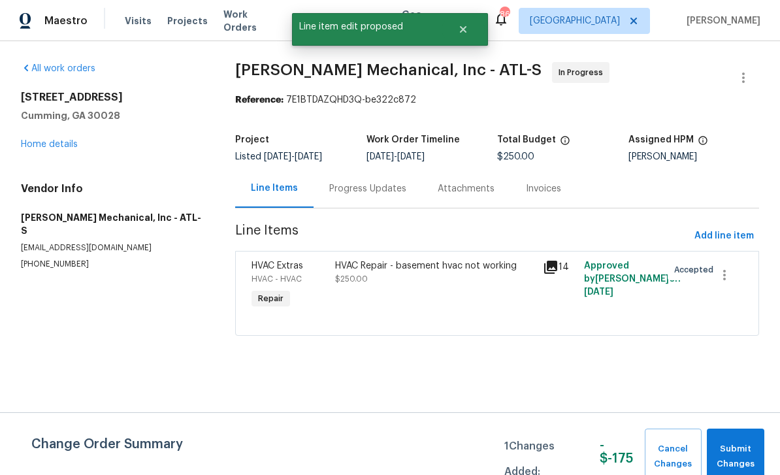
scroll to position [0, 0]
click at [738, 450] on span "Submit Changes" at bounding box center [736, 457] width 44 height 30
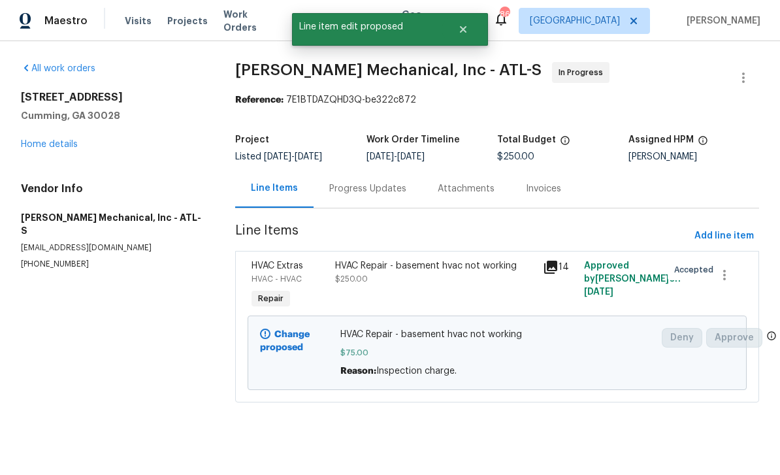
click at [41, 144] on link "Home details" at bounding box center [49, 144] width 57 height 9
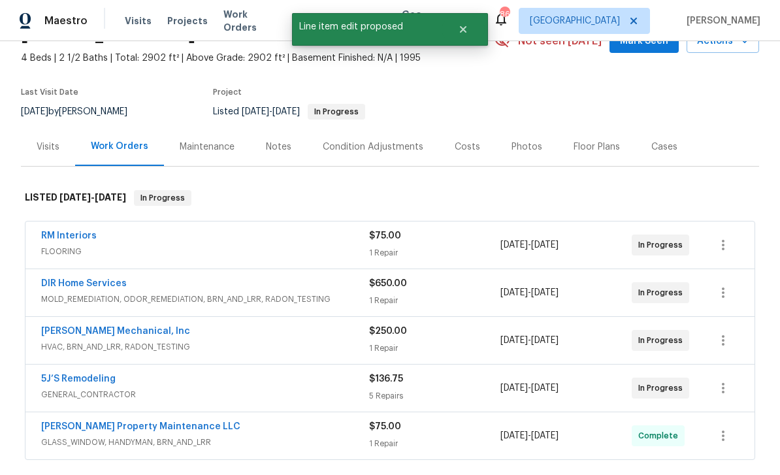
scroll to position [74, 0]
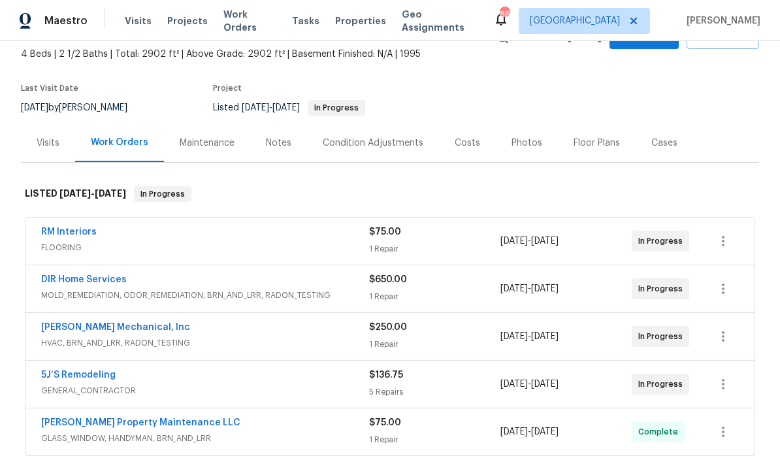
click at [67, 229] on link "RM Interiors" at bounding box center [69, 231] width 56 height 9
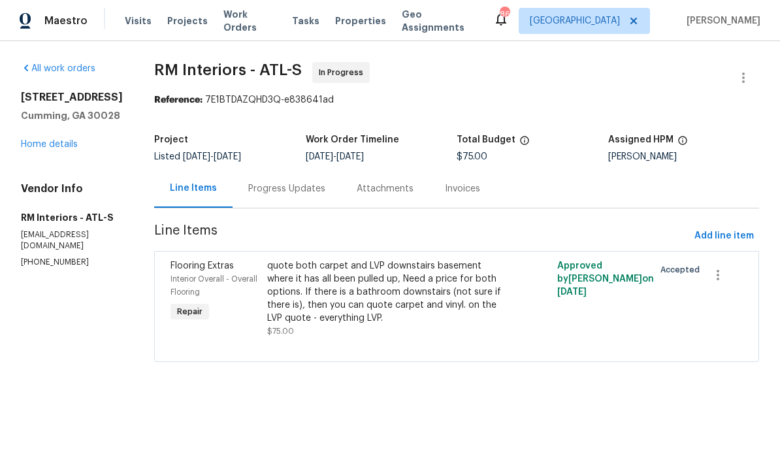
click at [646, 399] on div "All work orders 7045 Treeline Dr Cumming, GA 30028 Home details Vendor Info RM …" at bounding box center [390, 219] width 780 height 357
click at [46, 149] on link "Home details" at bounding box center [49, 144] width 57 height 9
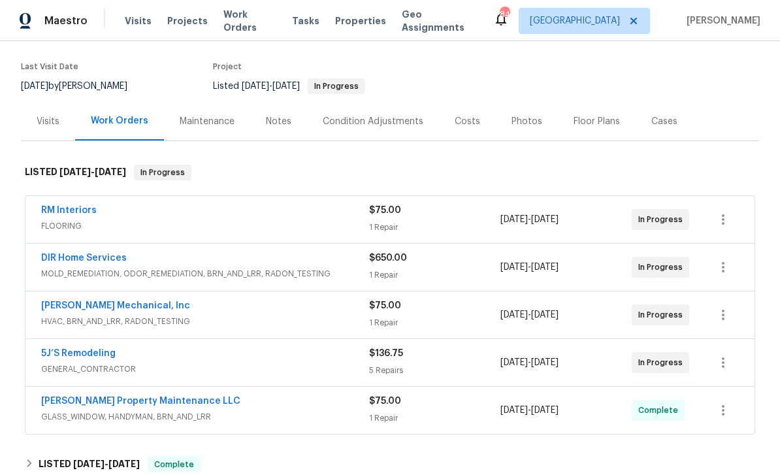
scroll to position [97, 0]
click at [65, 355] on link "5J’S Remodeling" at bounding box center [78, 352] width 74 height 9
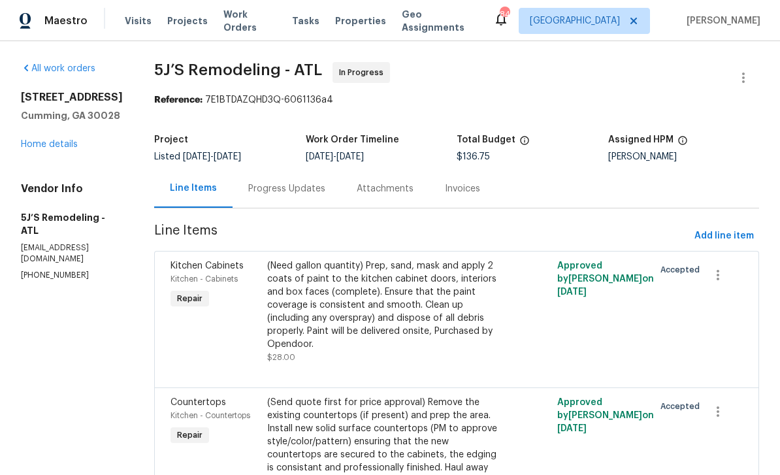
click at [273, 190] on div "Progress Updates" at bounding box center [286, 188] width 77 height 13
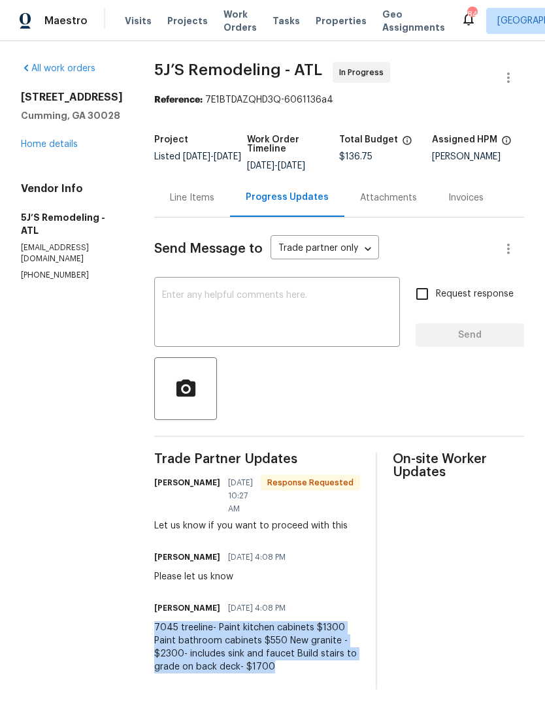
copy div "7045 treeline- Paint kitchen cabinets $1300 Paint bathroom cabinets $550 New gr…"
